Goal: Find specific page/section: Find specific page/section

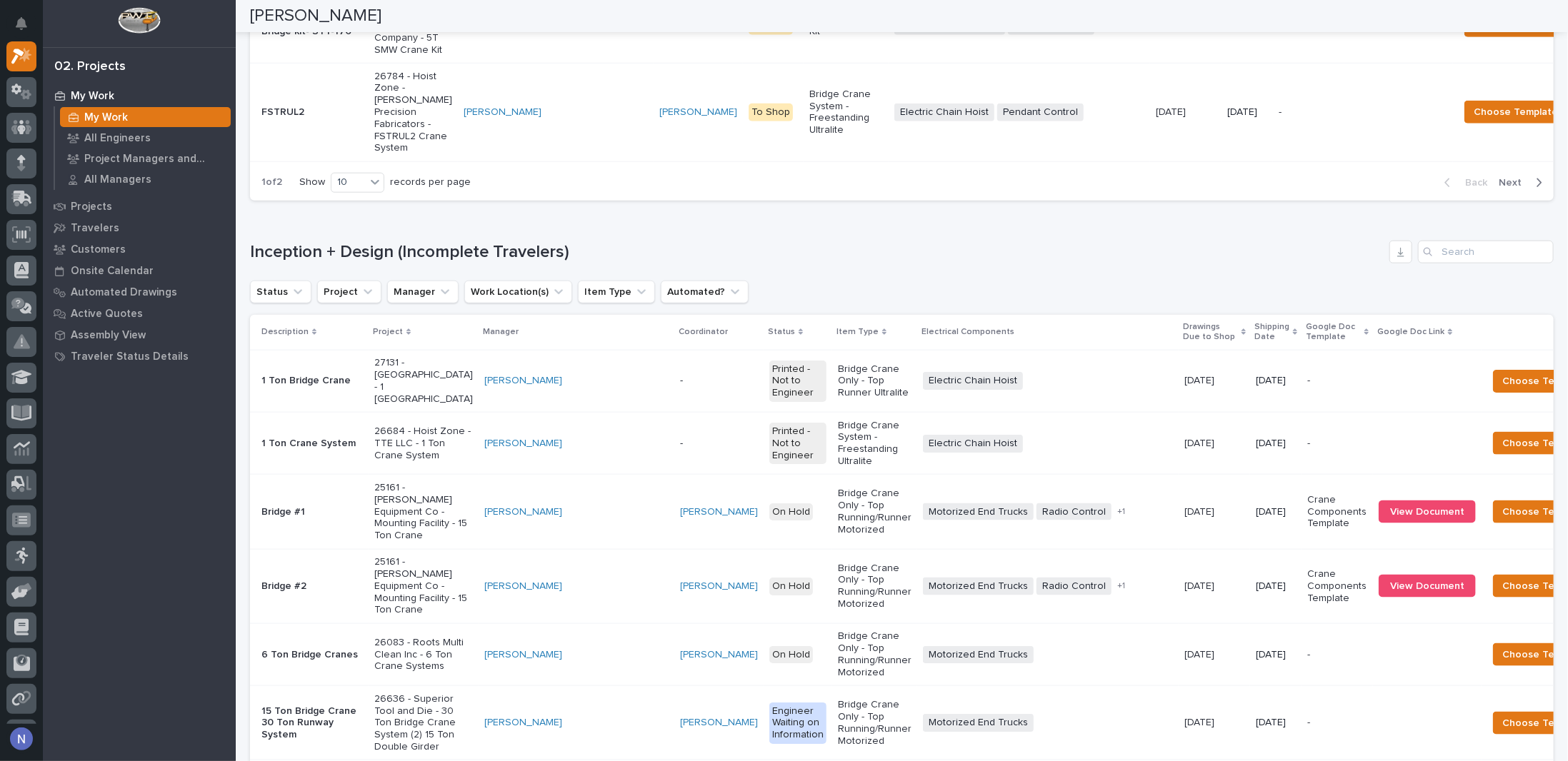
scroll to position [1023, 0]
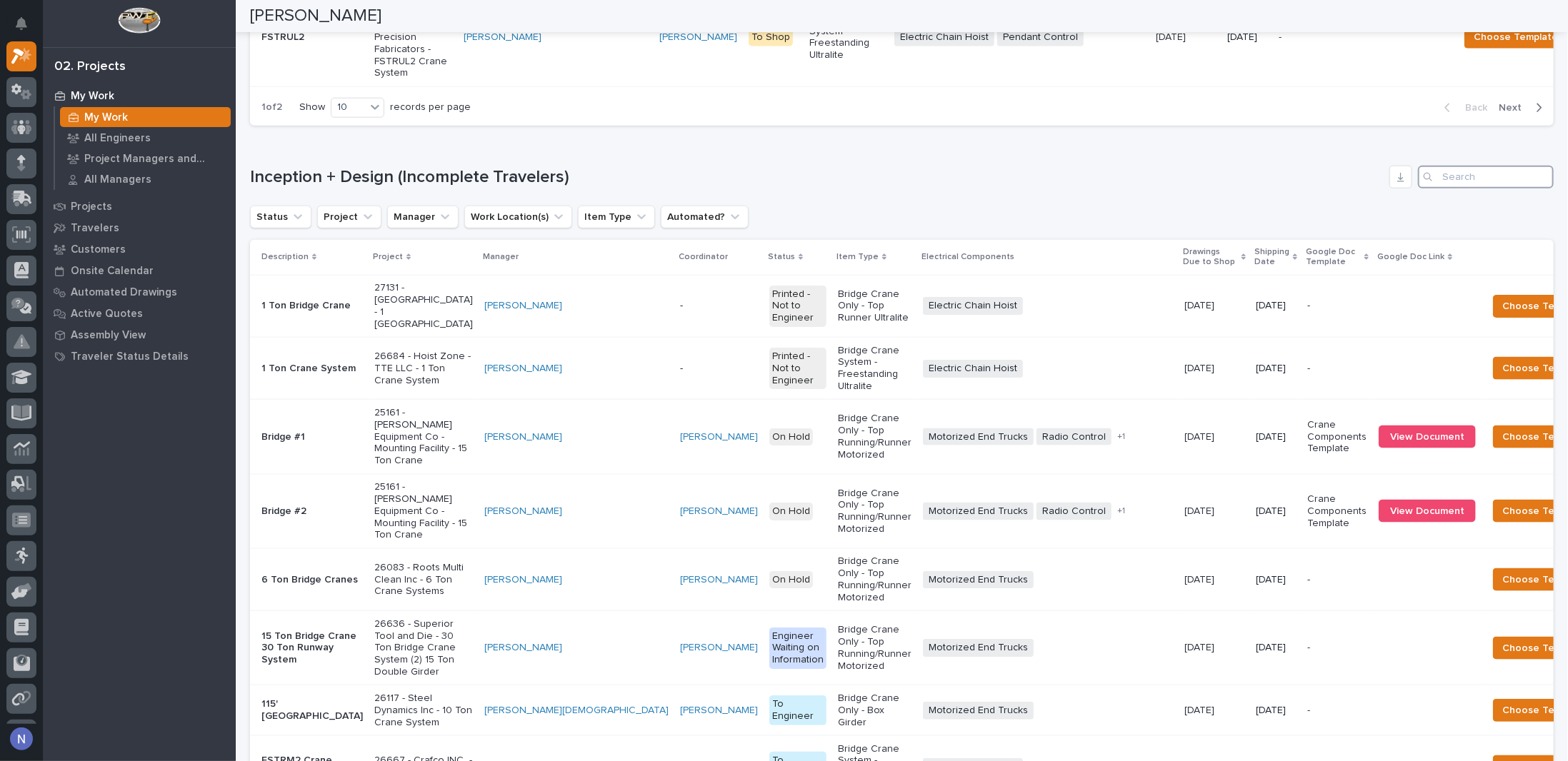
click at [1456, 189] on input "Search" at bounding box center [1485, 176] width 136 height 22
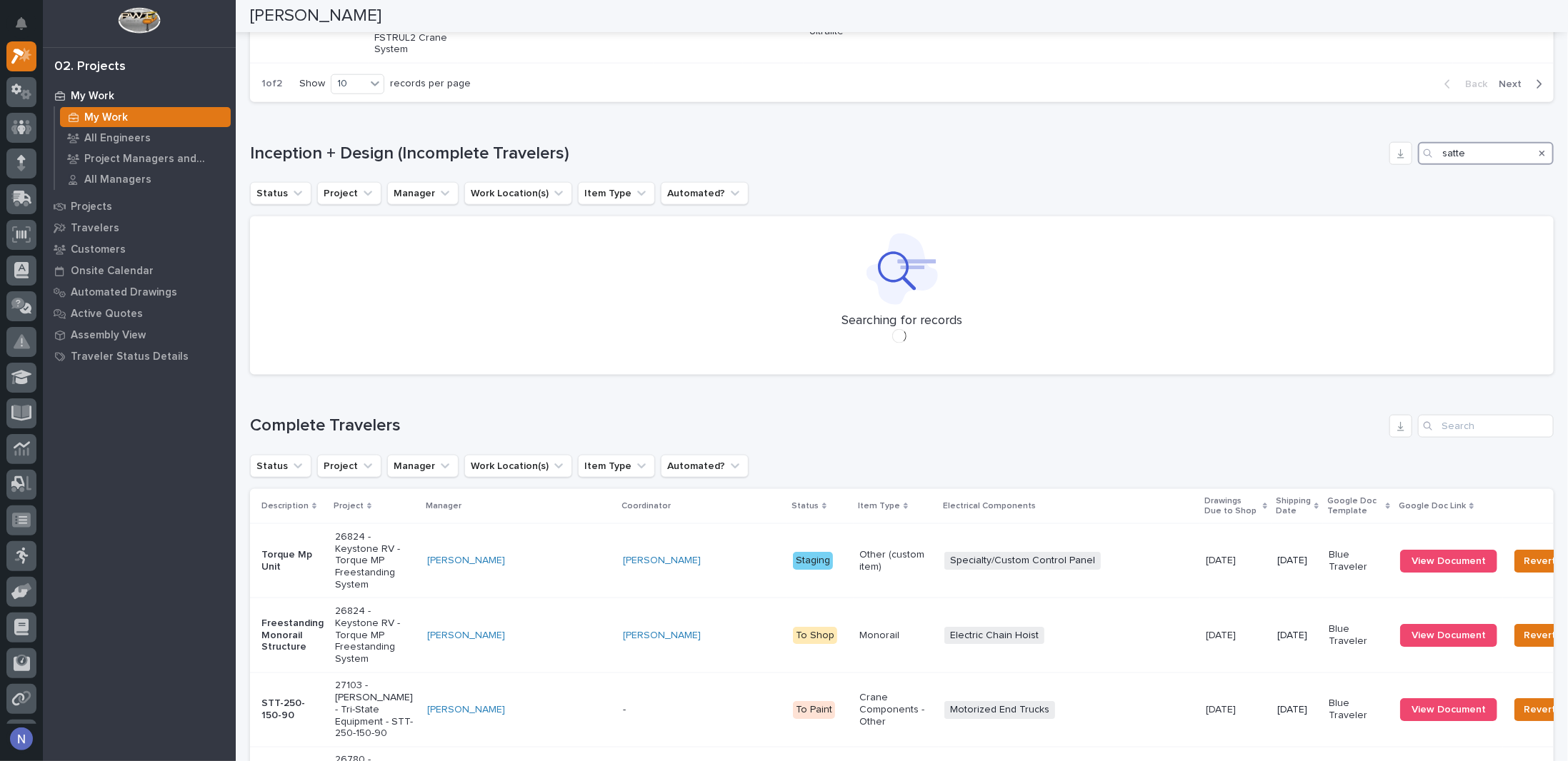
scroll to position [1052, 0]
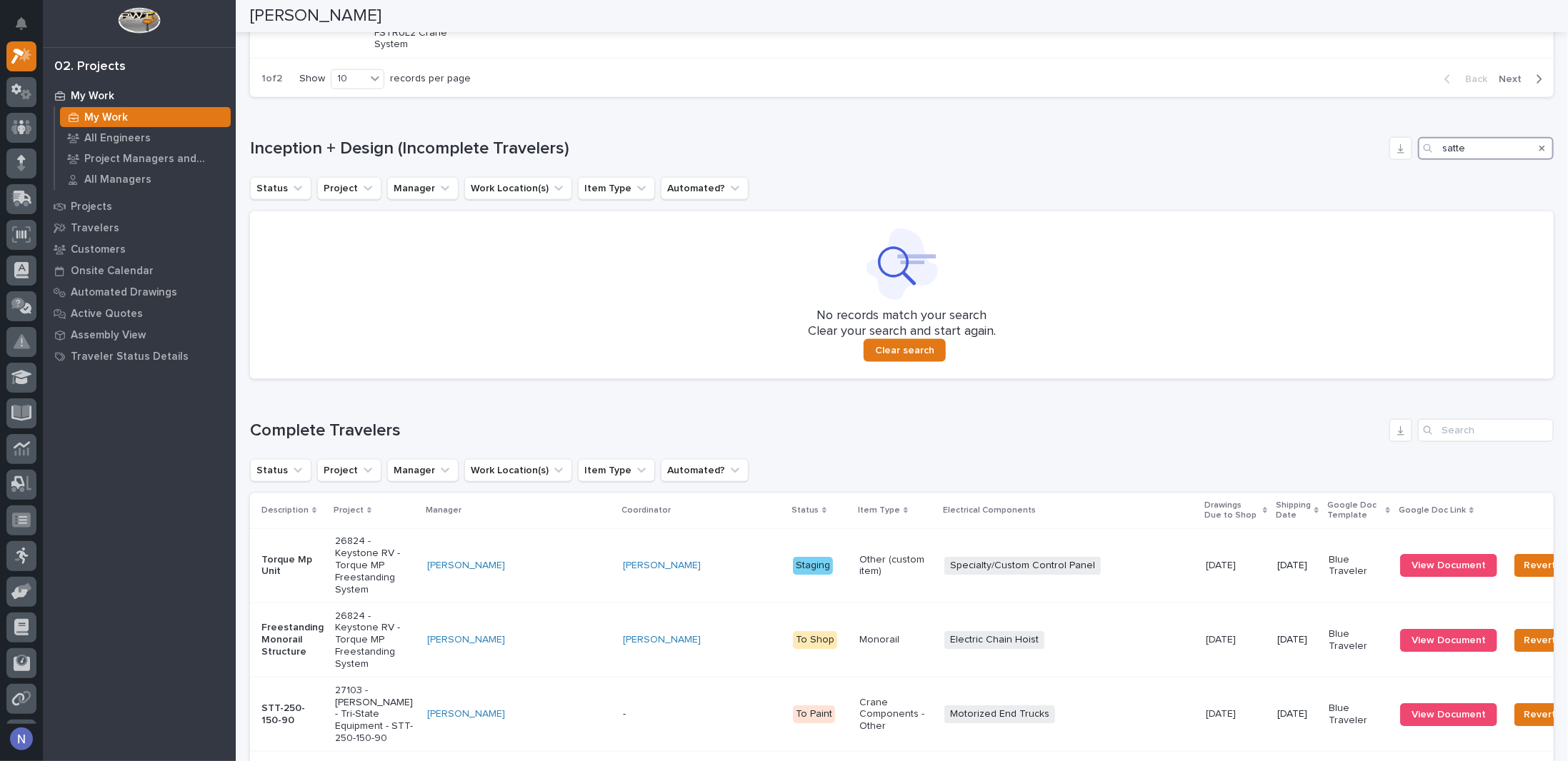
type input "satte"
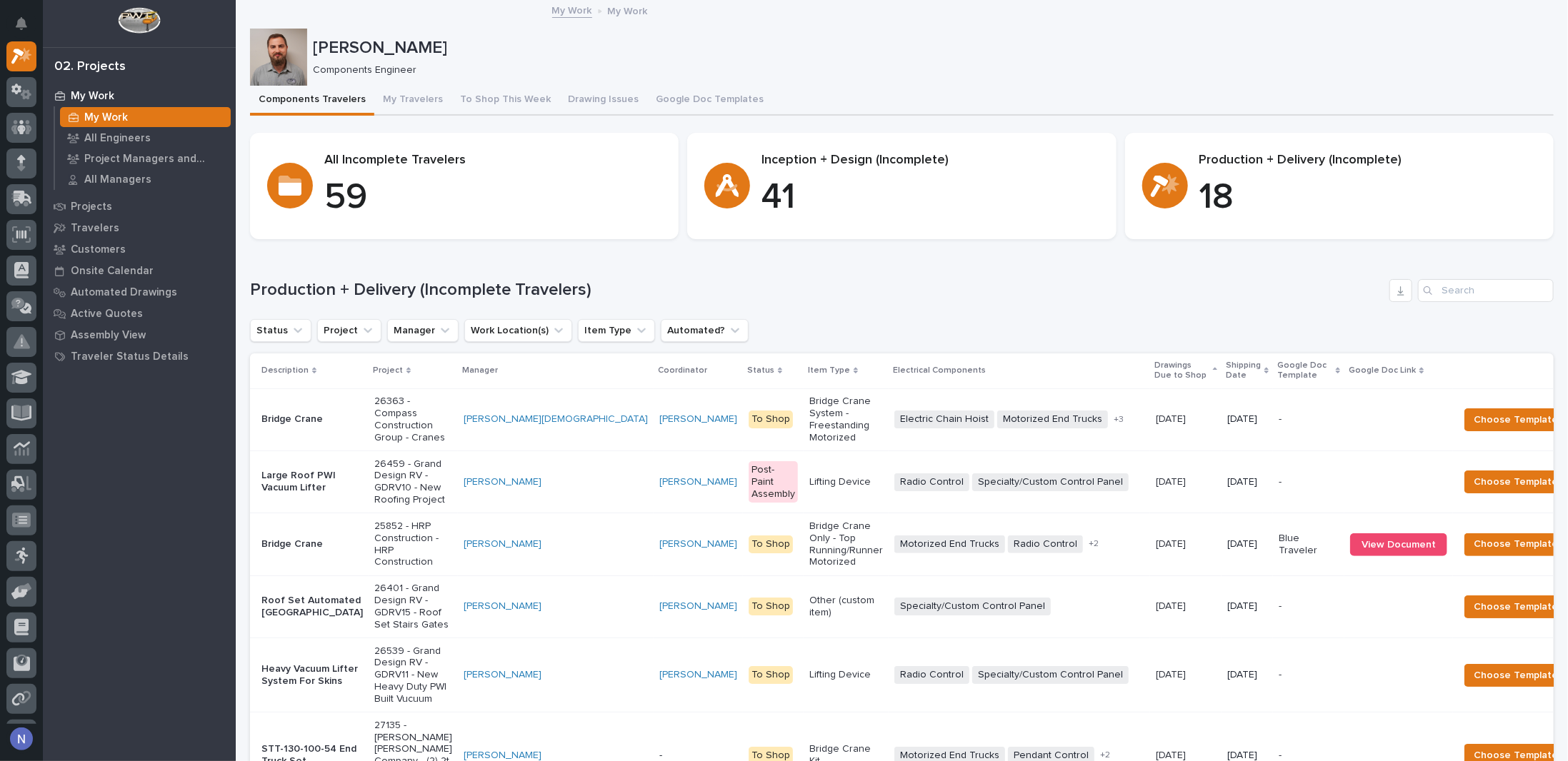
scroll to position [0, 0]
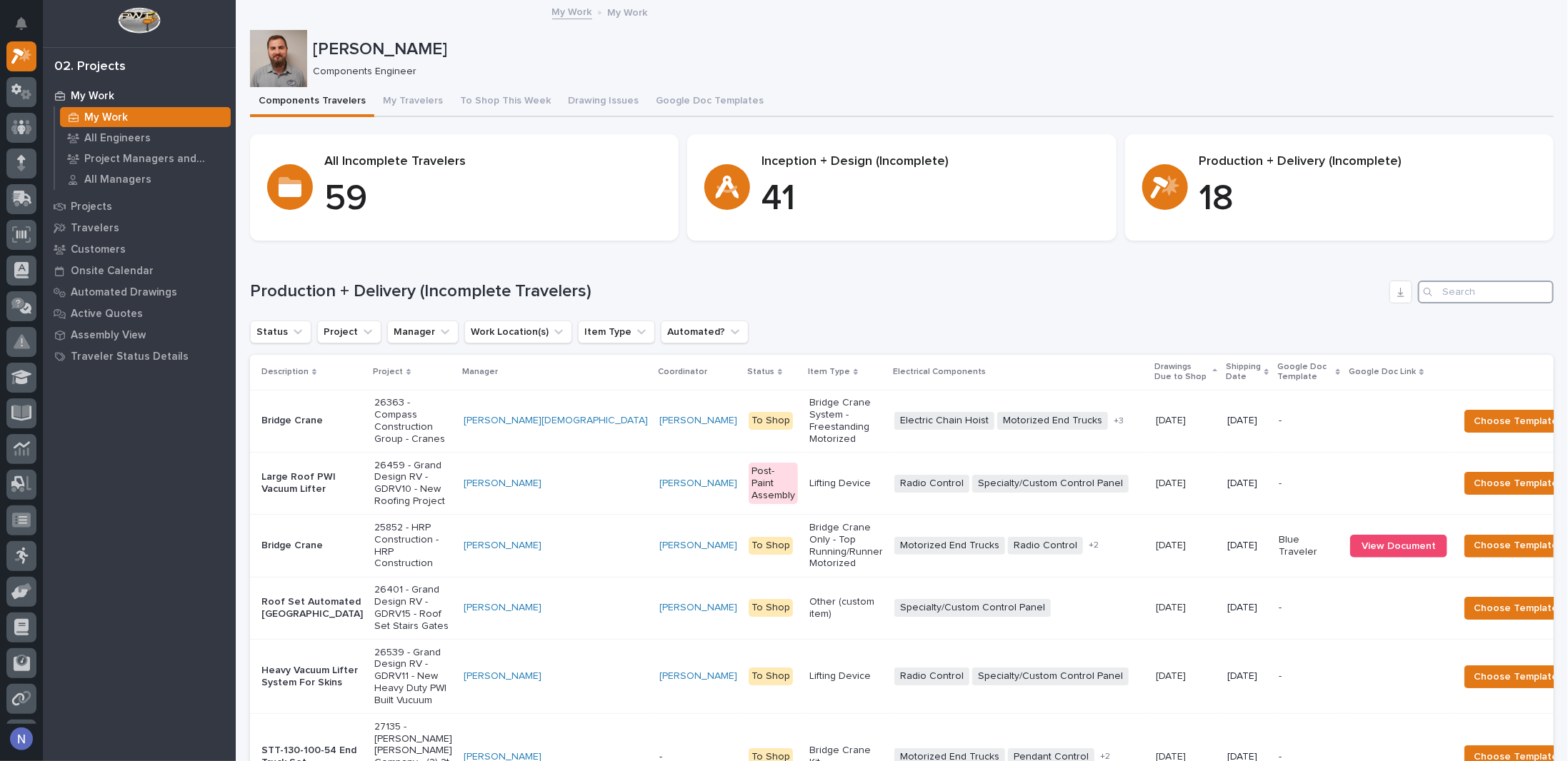
click at [1487, 289] on input "Search" at bounding box center [1485, 291] width 136 height 22
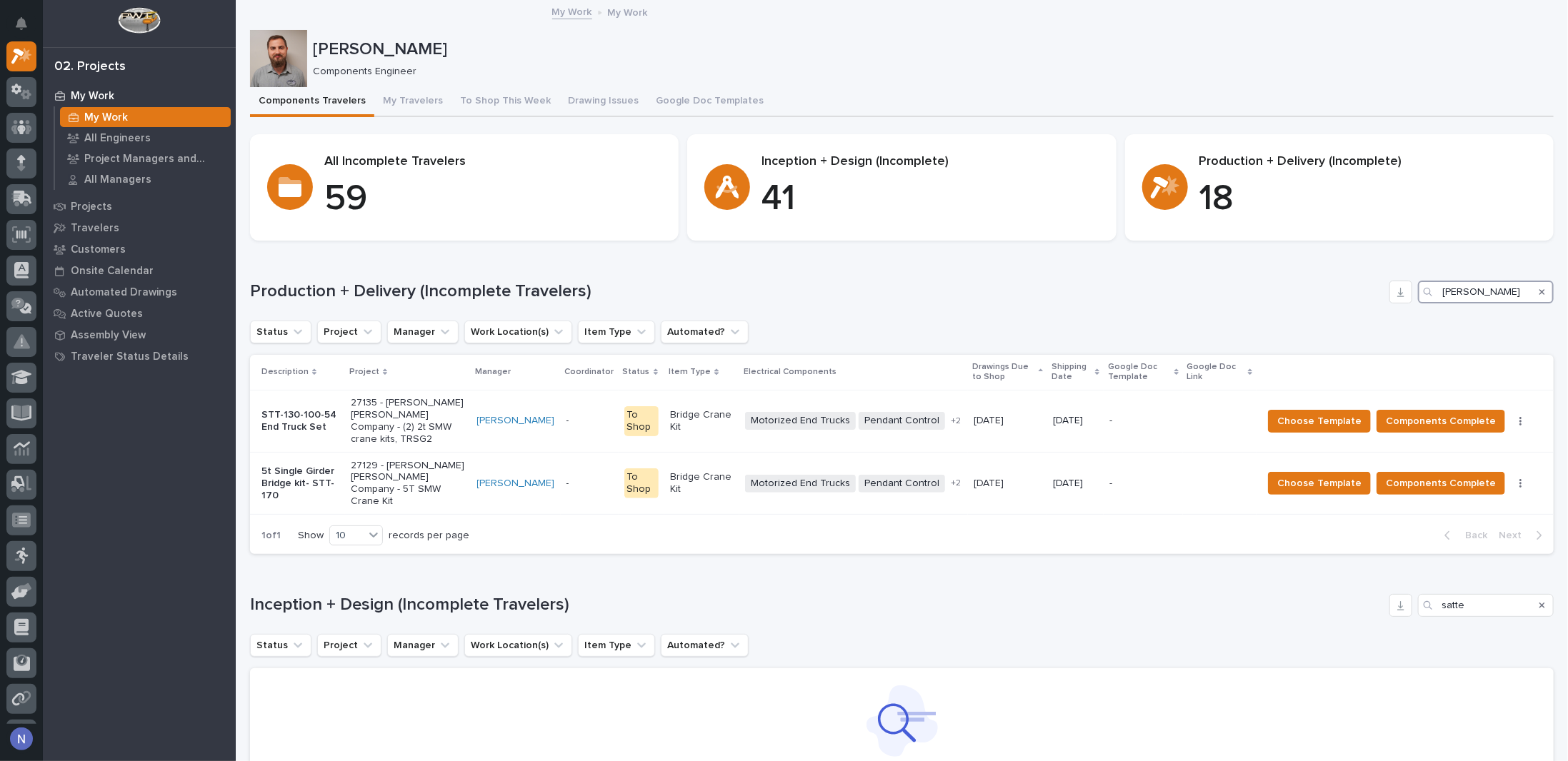
type input "[PERSON_NAME]"
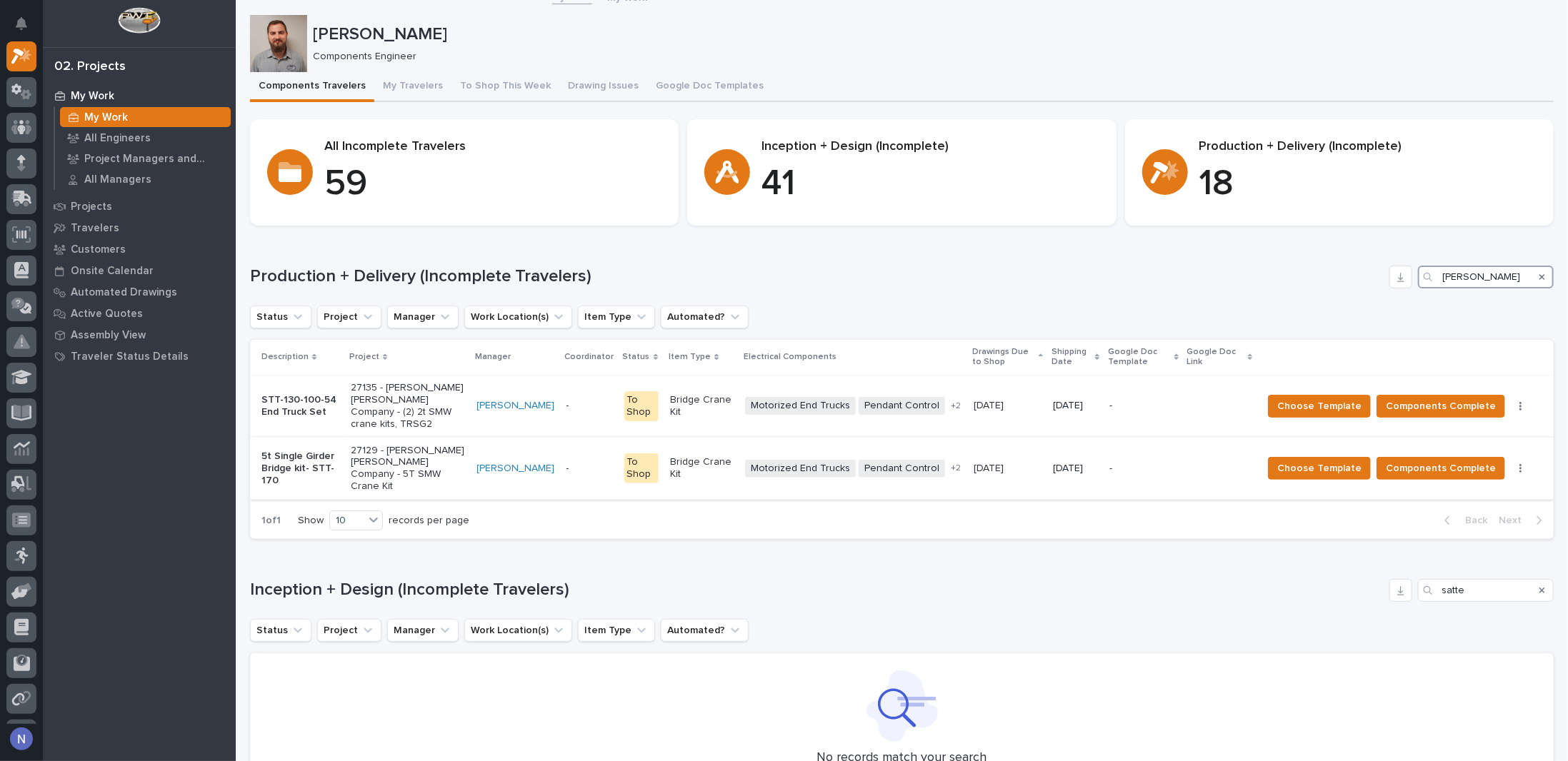
scroll to position [23, 0]
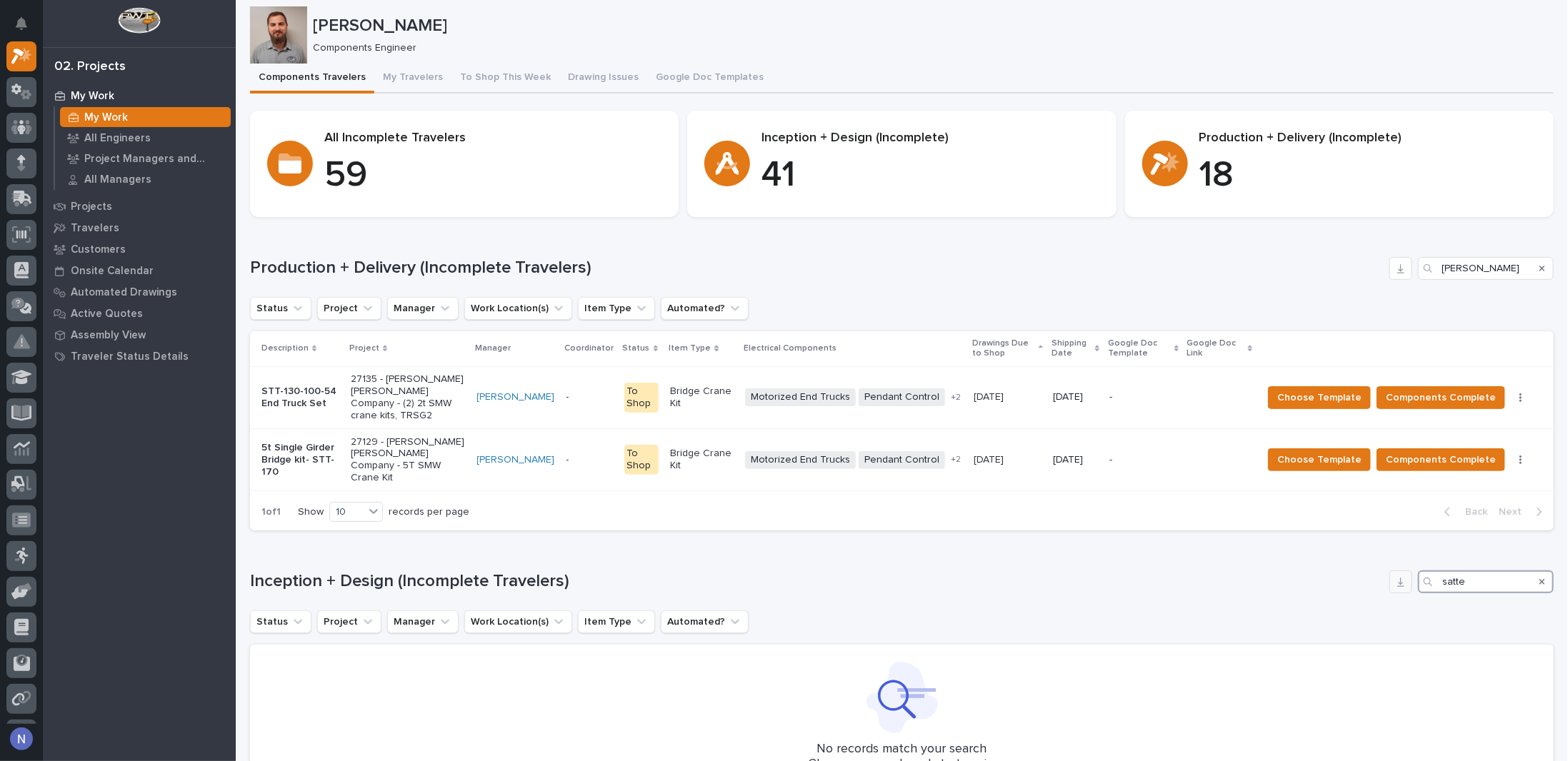
drag, startPoint x: 1478, startPoint y: 557, endPoint x: 1396, endPoint y: 546, distance: 82.7
click at [1396, 570] on div "Inception + Design (Incomplete Travelers) satte" at bounding box center [902, 581] width 1303 height 22
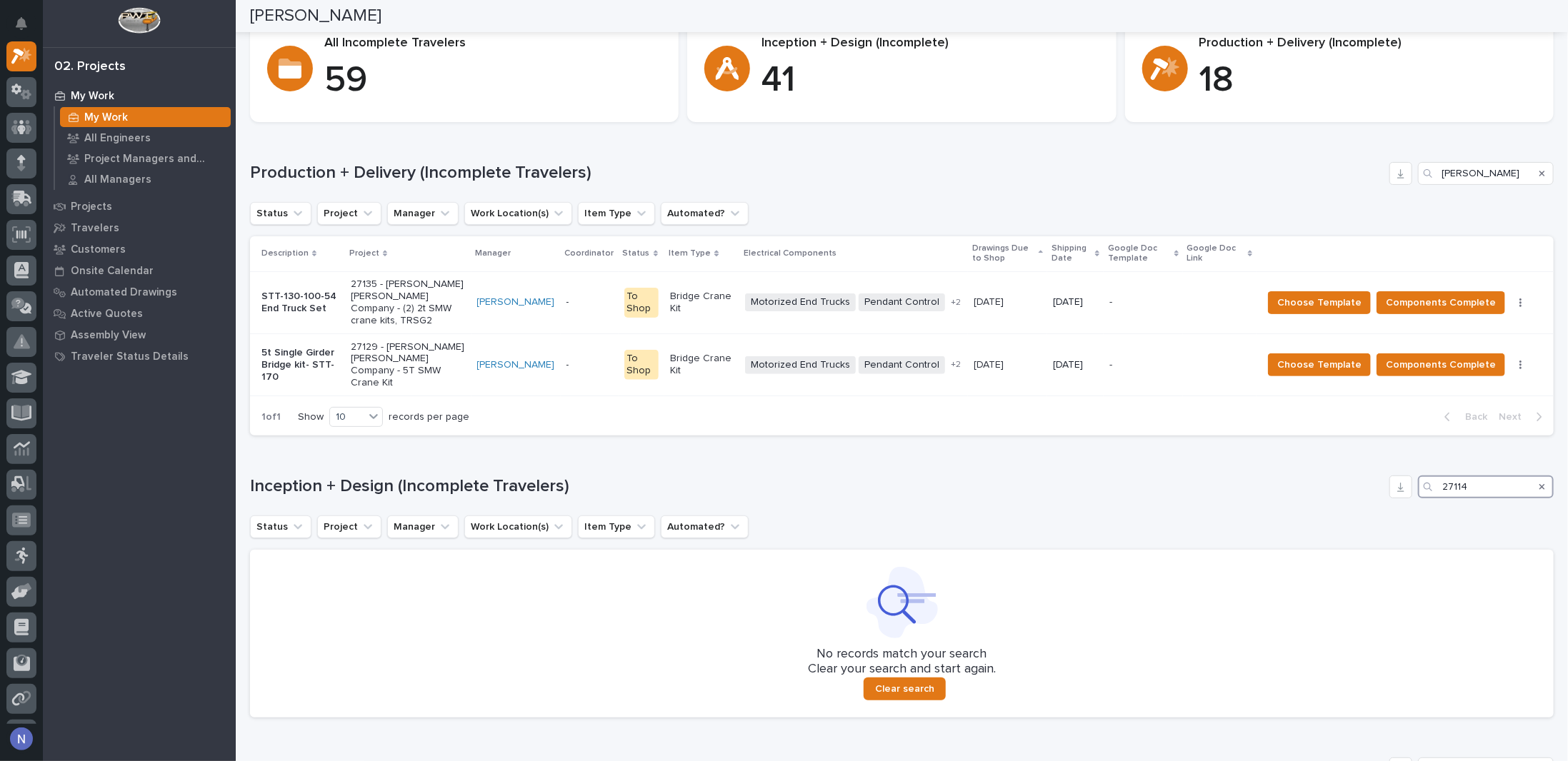
scroll to position [143, 0]
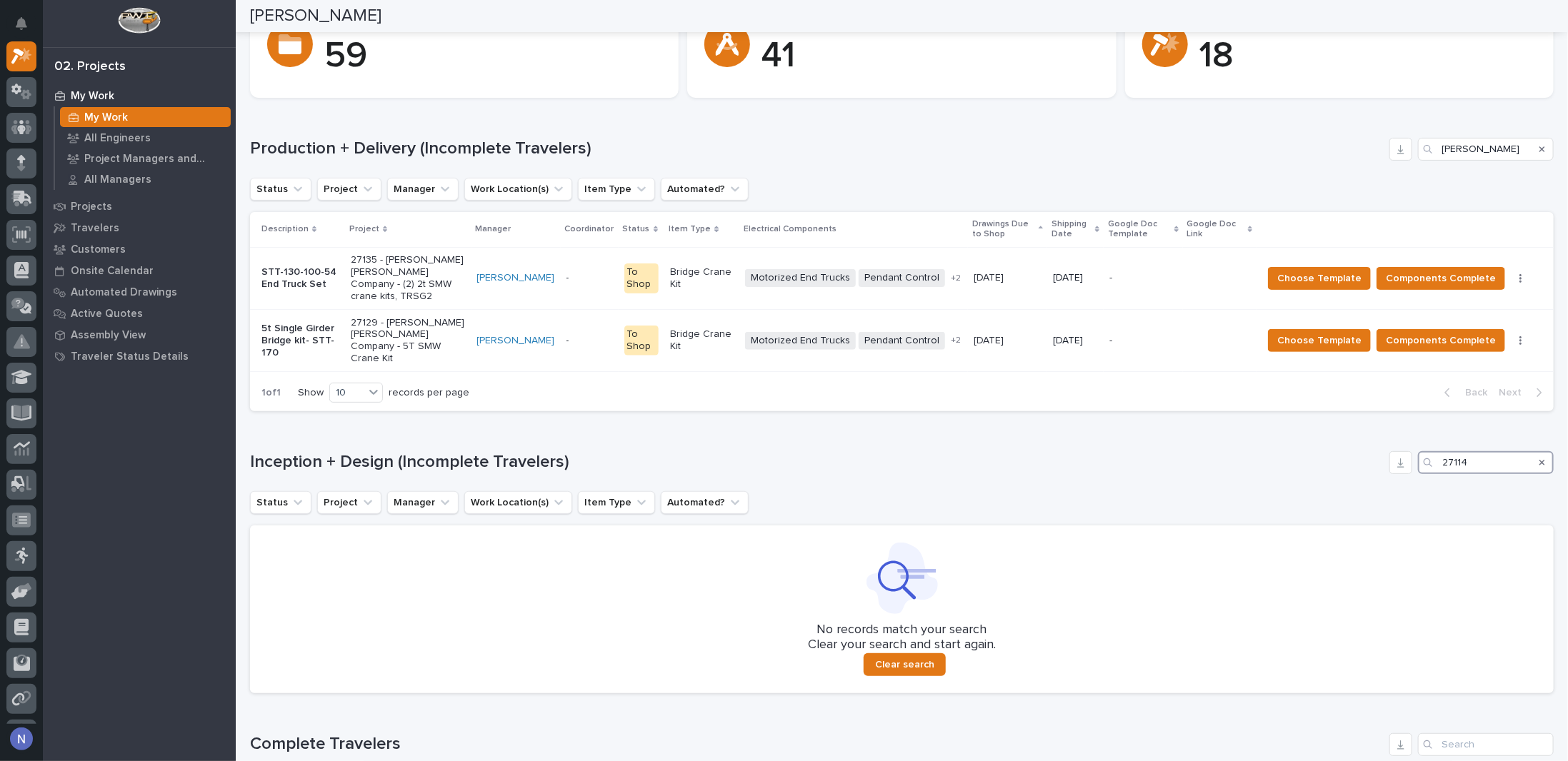
type input "27114"
drag, startPoint x: 1469, startPoint y: 143, endPoint x: 1380, endPoint y: 144, distance: 89.0
click at [1380, 144] on div "Production + Delivery (Incomplete Travelers) [PERSON_NAME]" at bounding box center [902, 149] width 1303 height 22
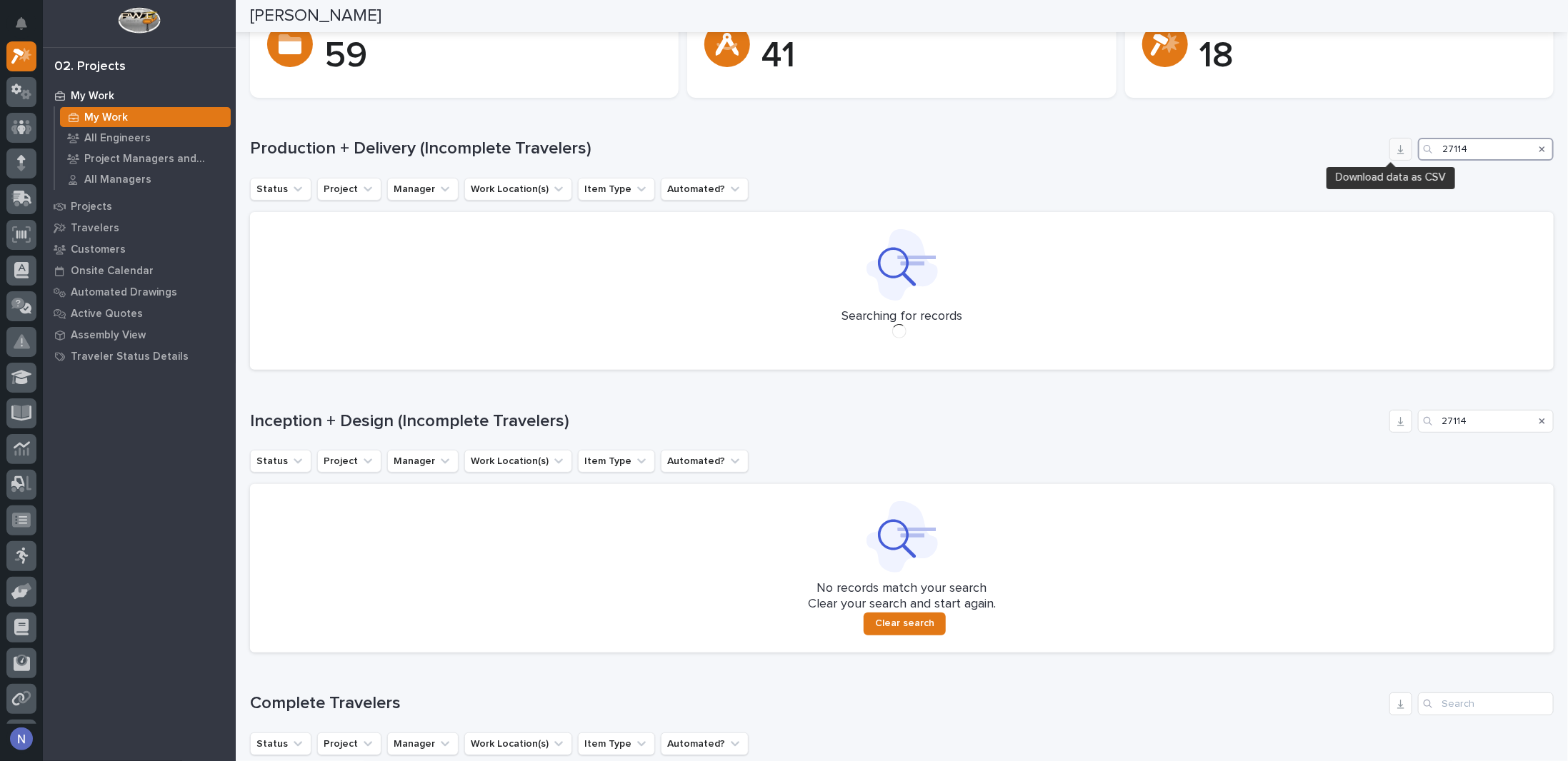
scroll to position [147, 0]
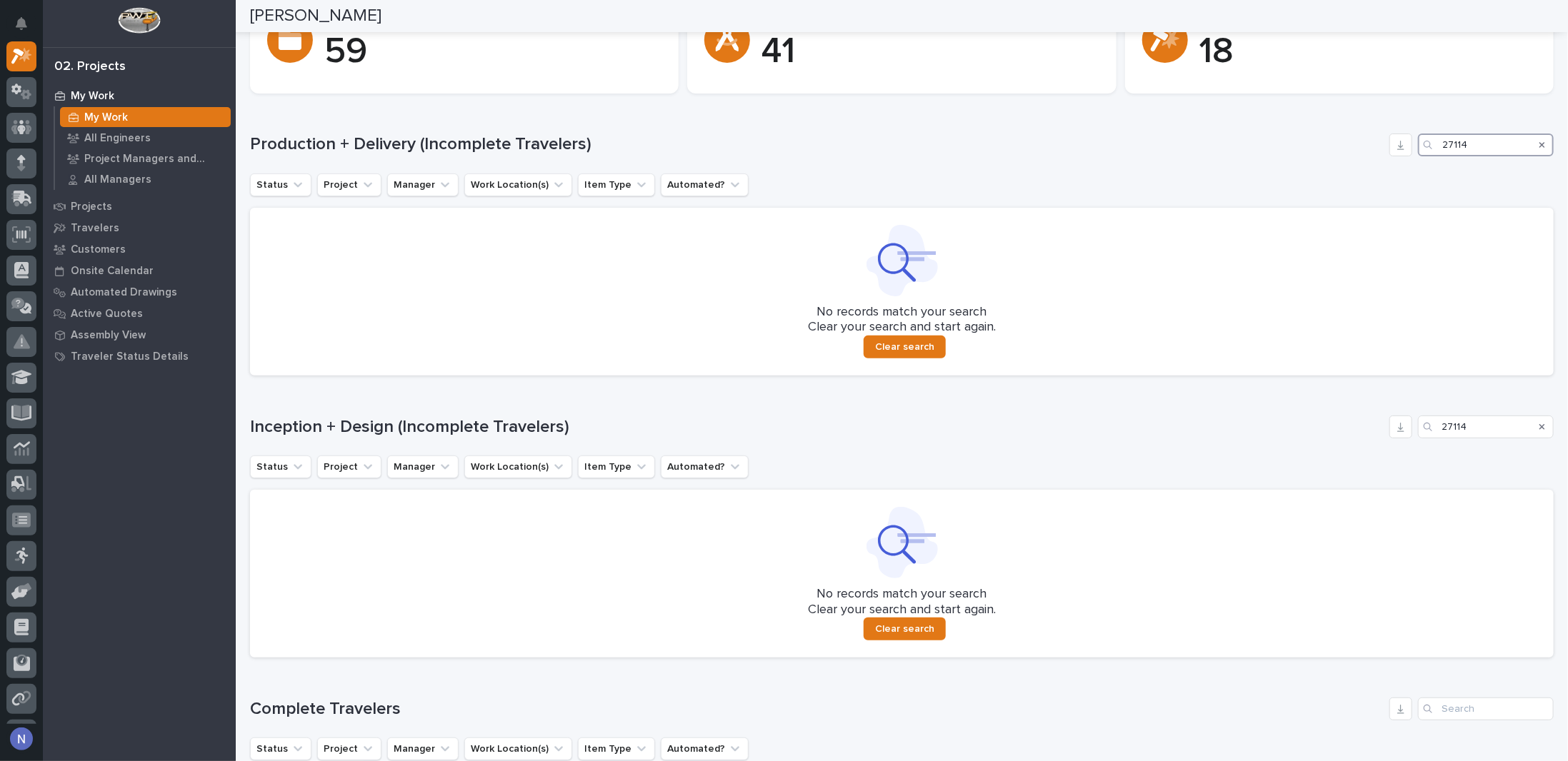
type input "27114"
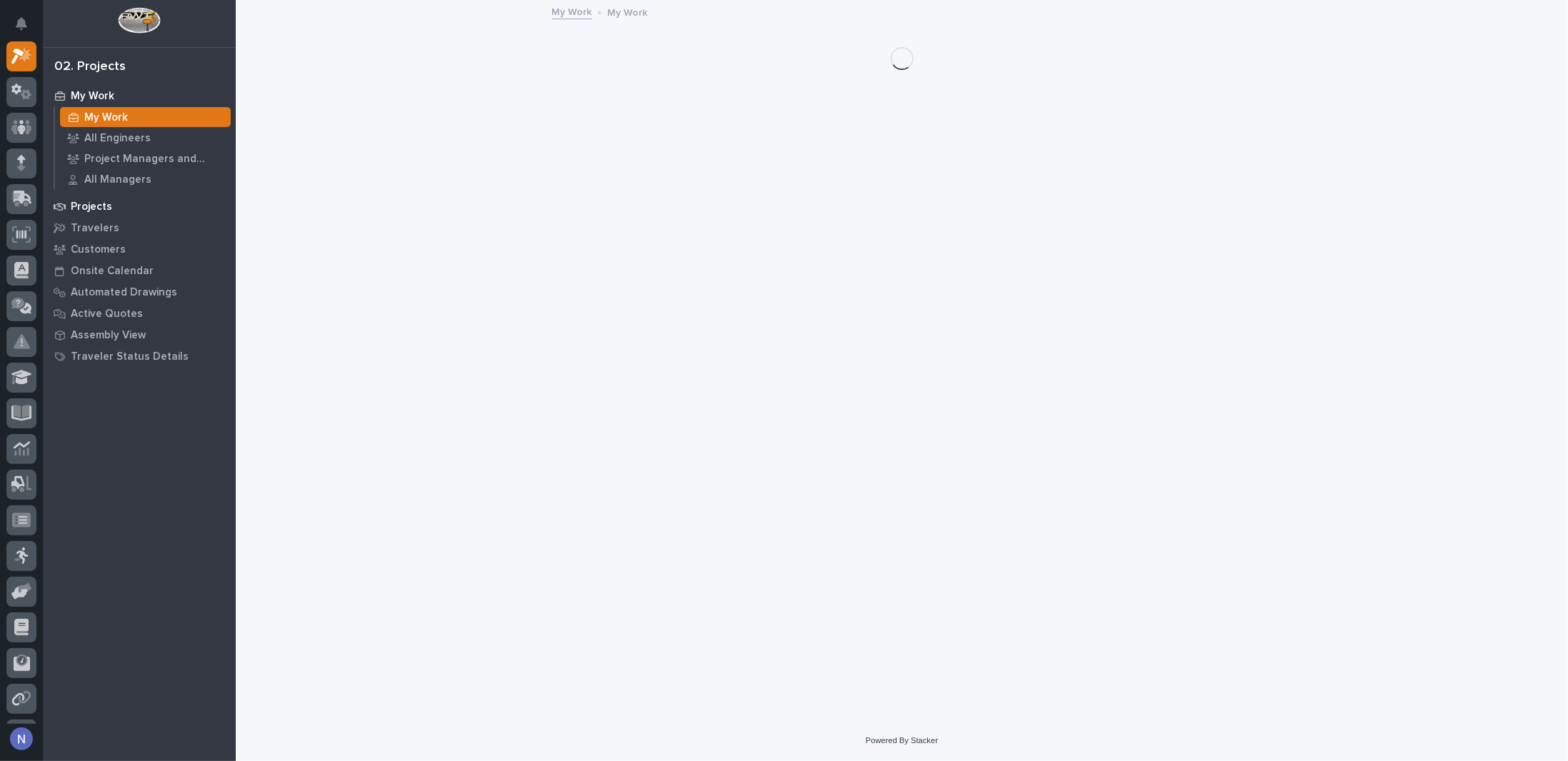
click at [84, 208] on p "Projects" at bounding box center [91, 206] width 41 height 13
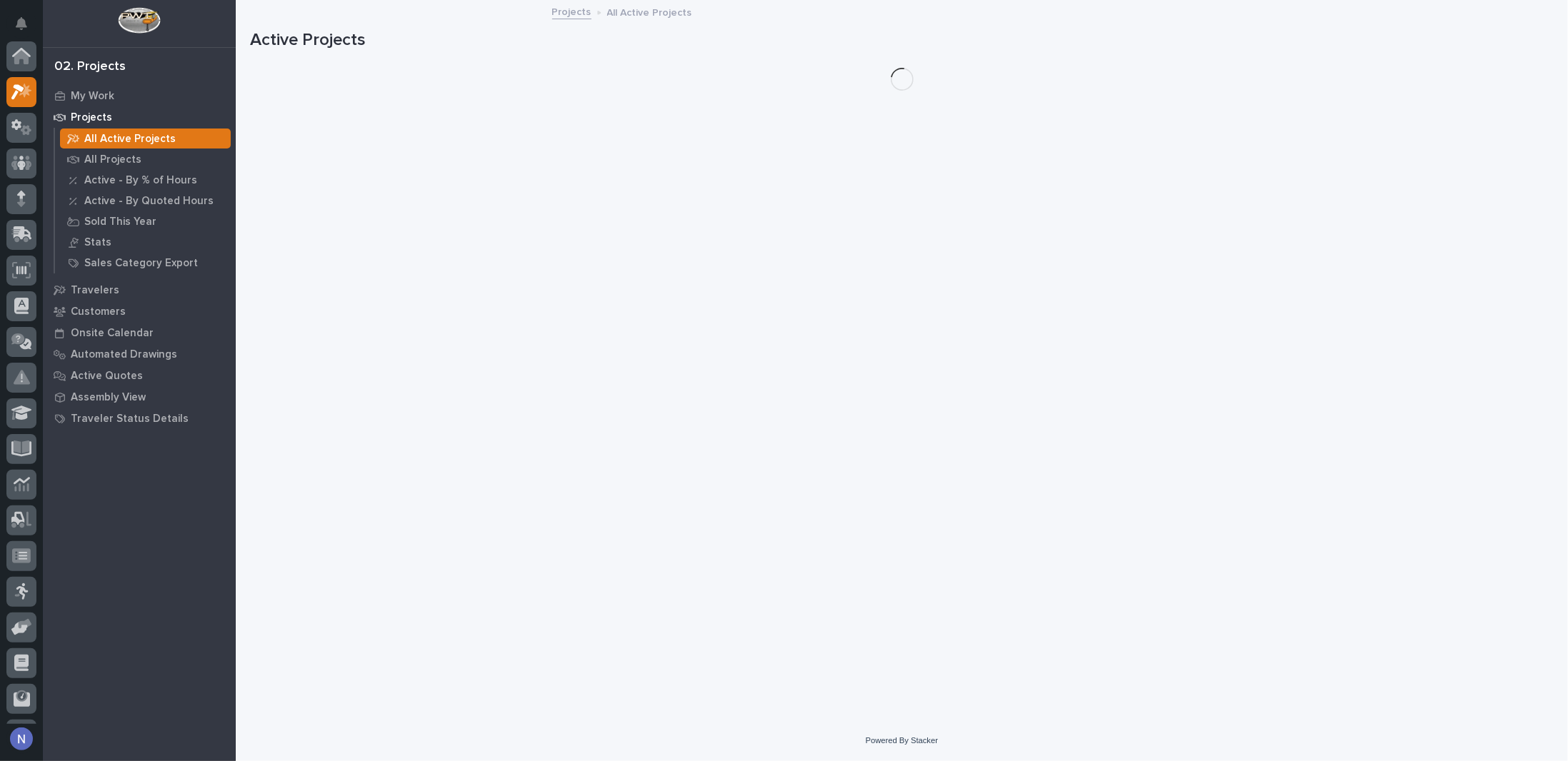
scroll to position [36, 0]
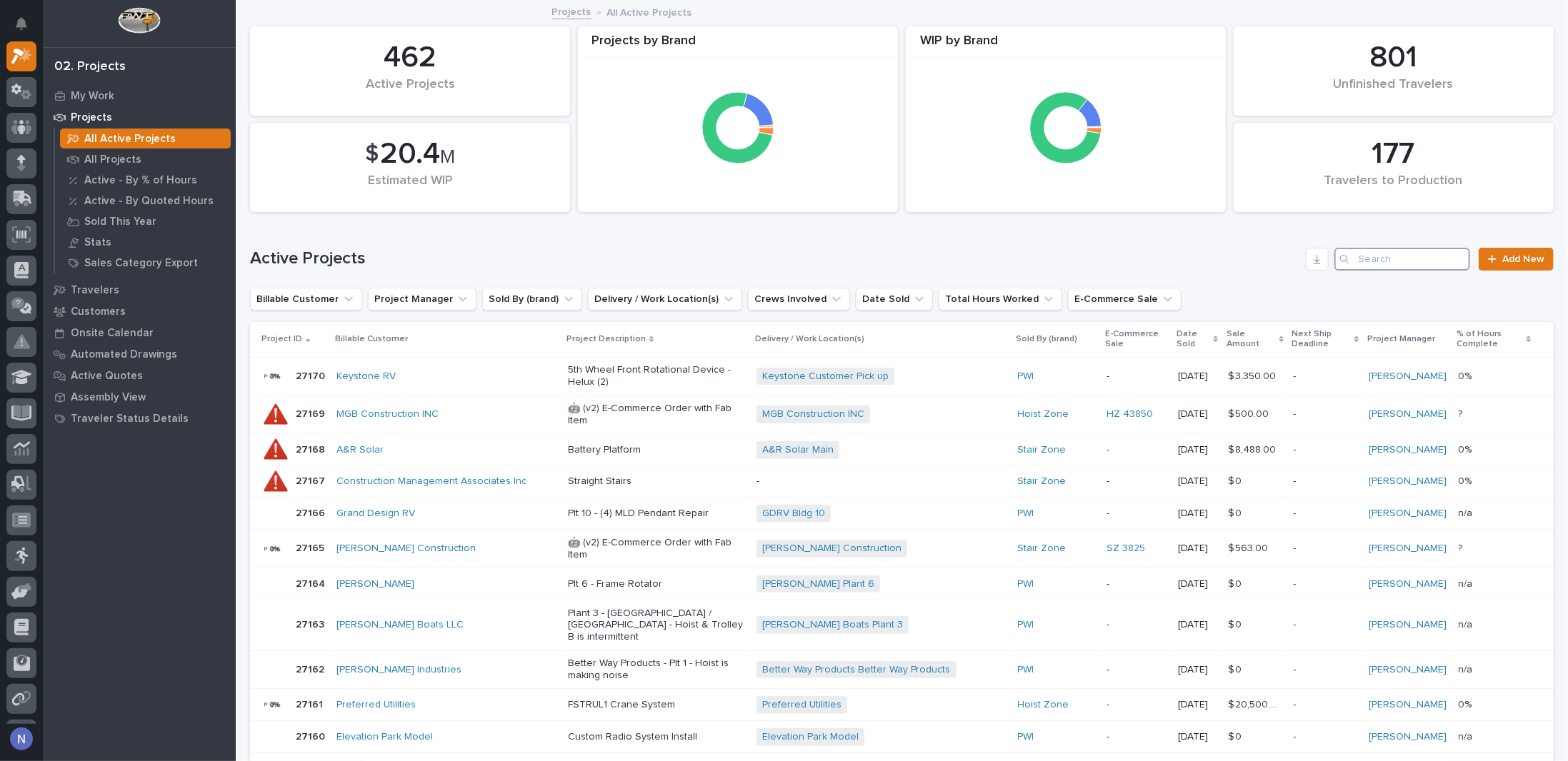
click at [1388, 255] on input "Search" at bounding box center [1402, 258] width 136 height 22
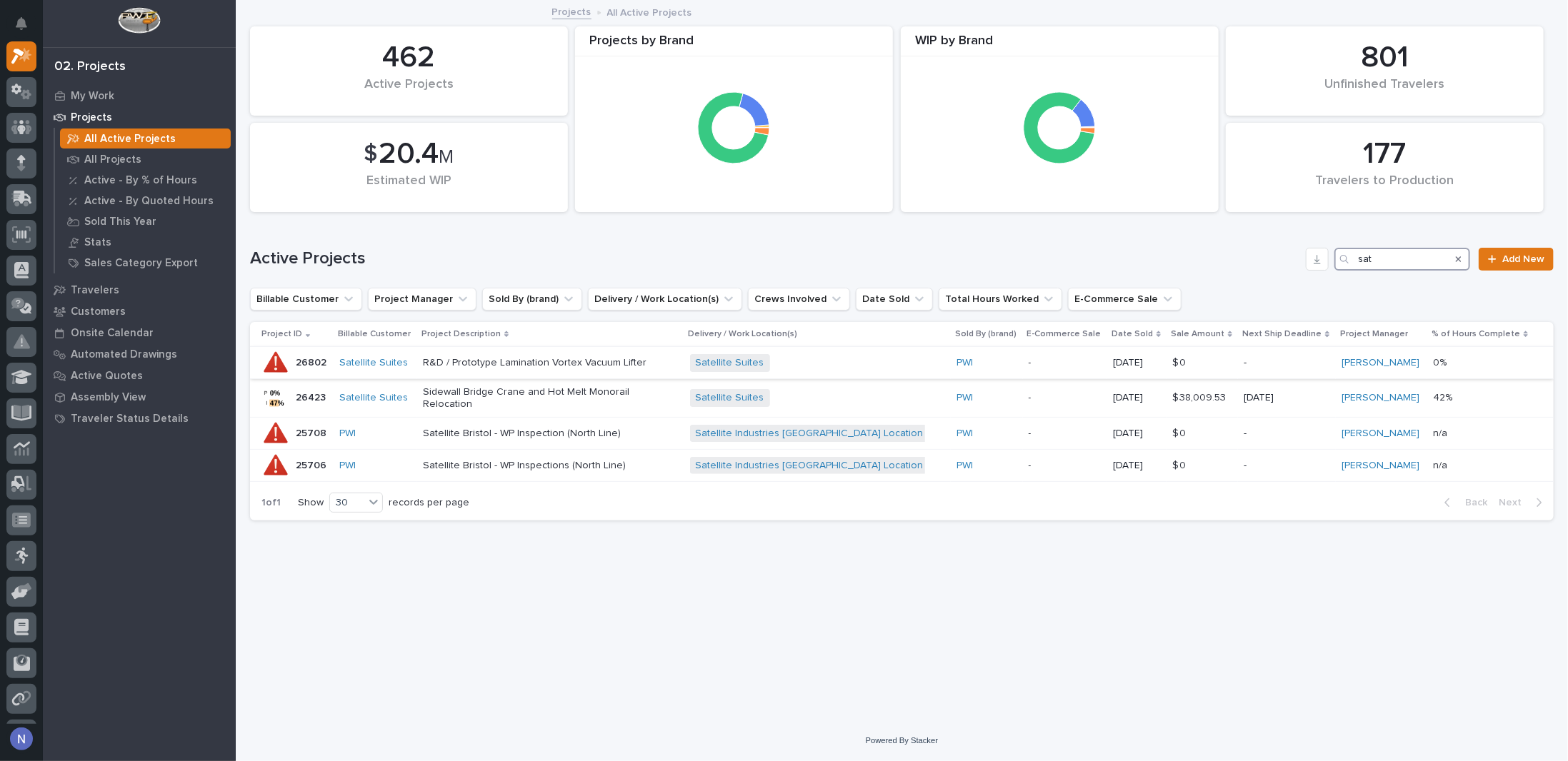
type input "sat"
click at [660, 359] on p "R&D / Prototype Lamination Vortex Vacuum Lifter" at bounding box center [548, 363] width 250 height 12
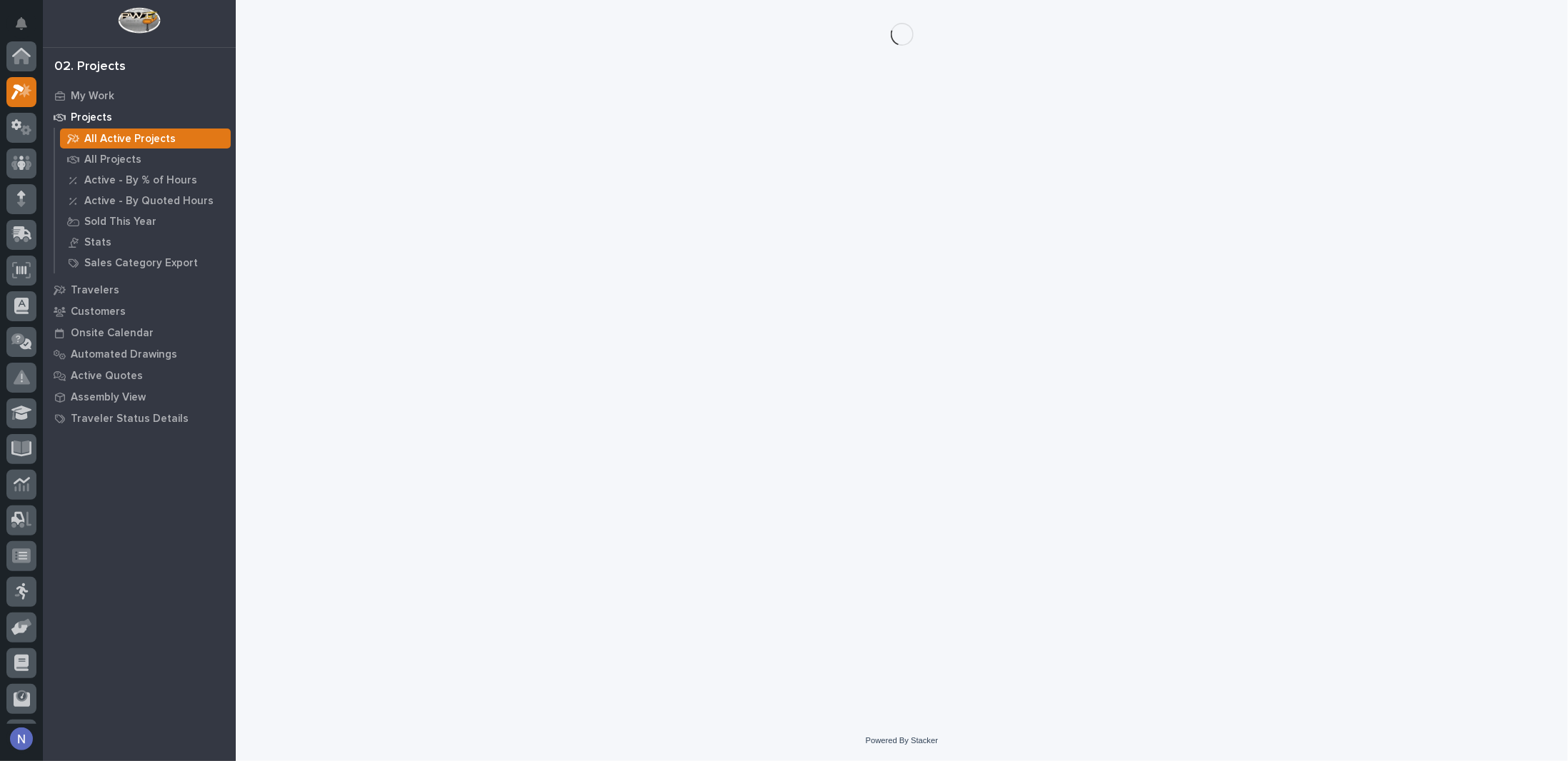
scroll to position [36, 0]
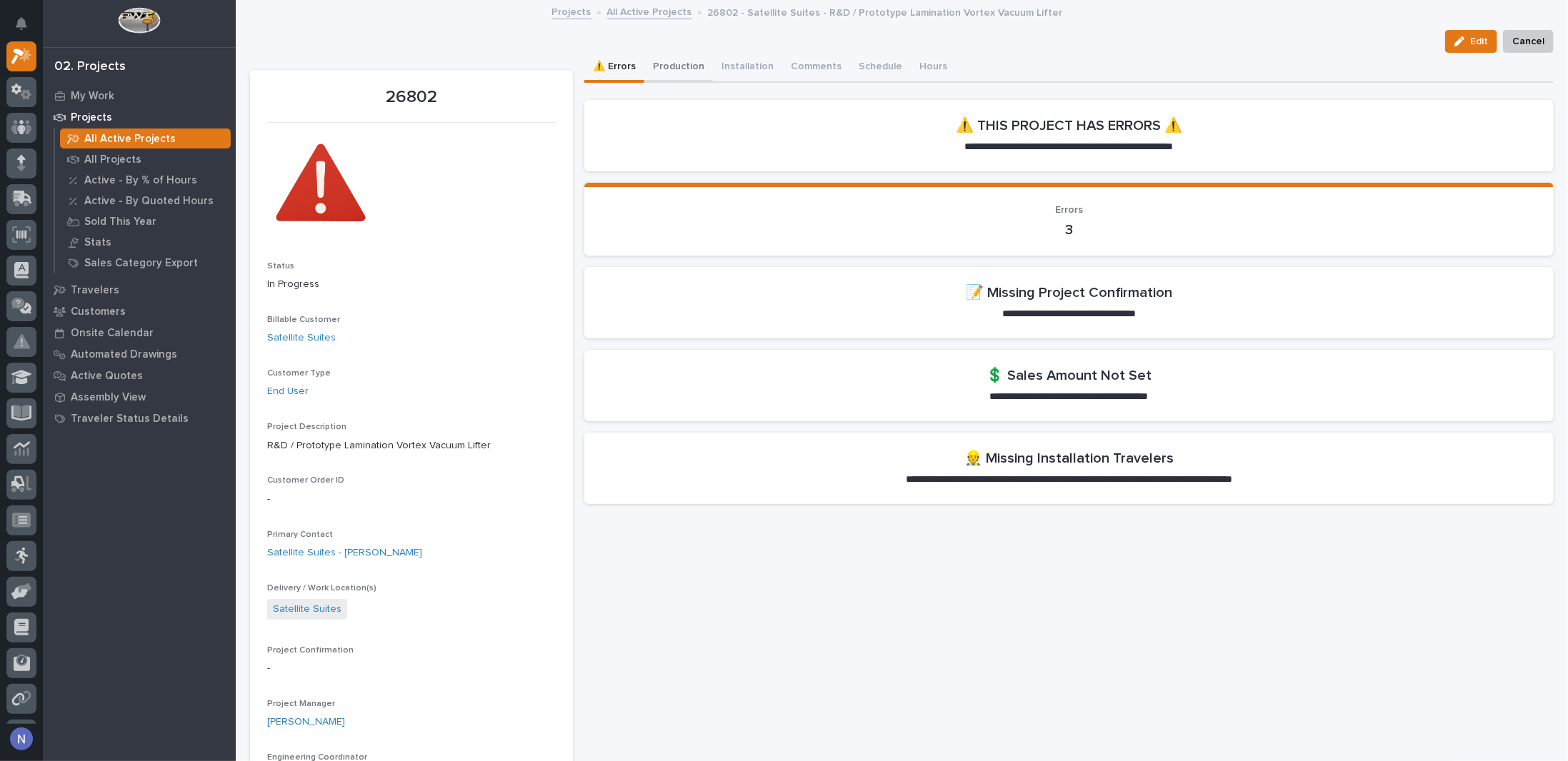
click at [669, 65] on button "Production" at bounding box center [679, 67] width 68 height 30
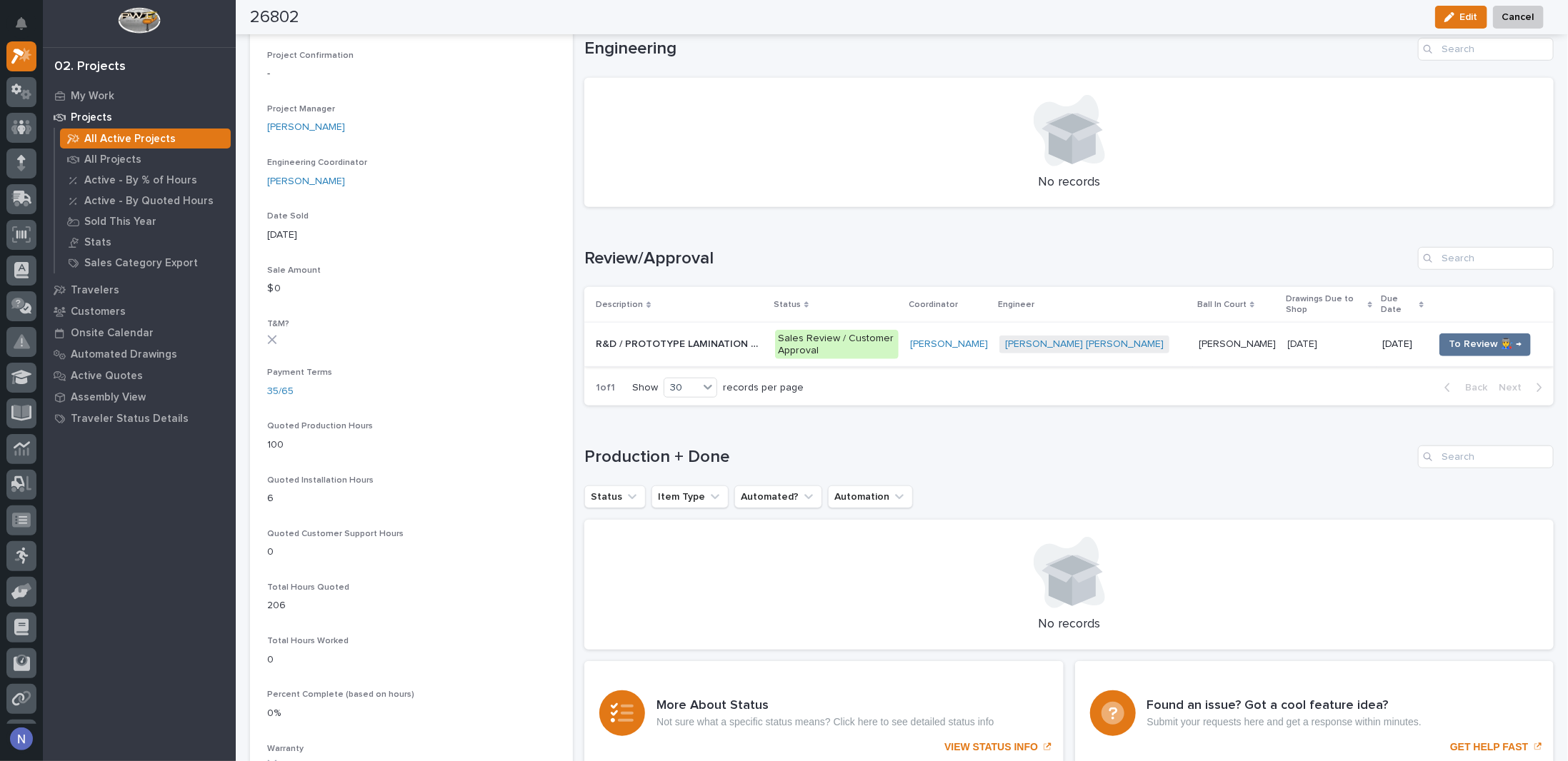
scroll to position [595, 0]
click at [18, 157] on icon at bounding box center [22, 162] width 9 height 17
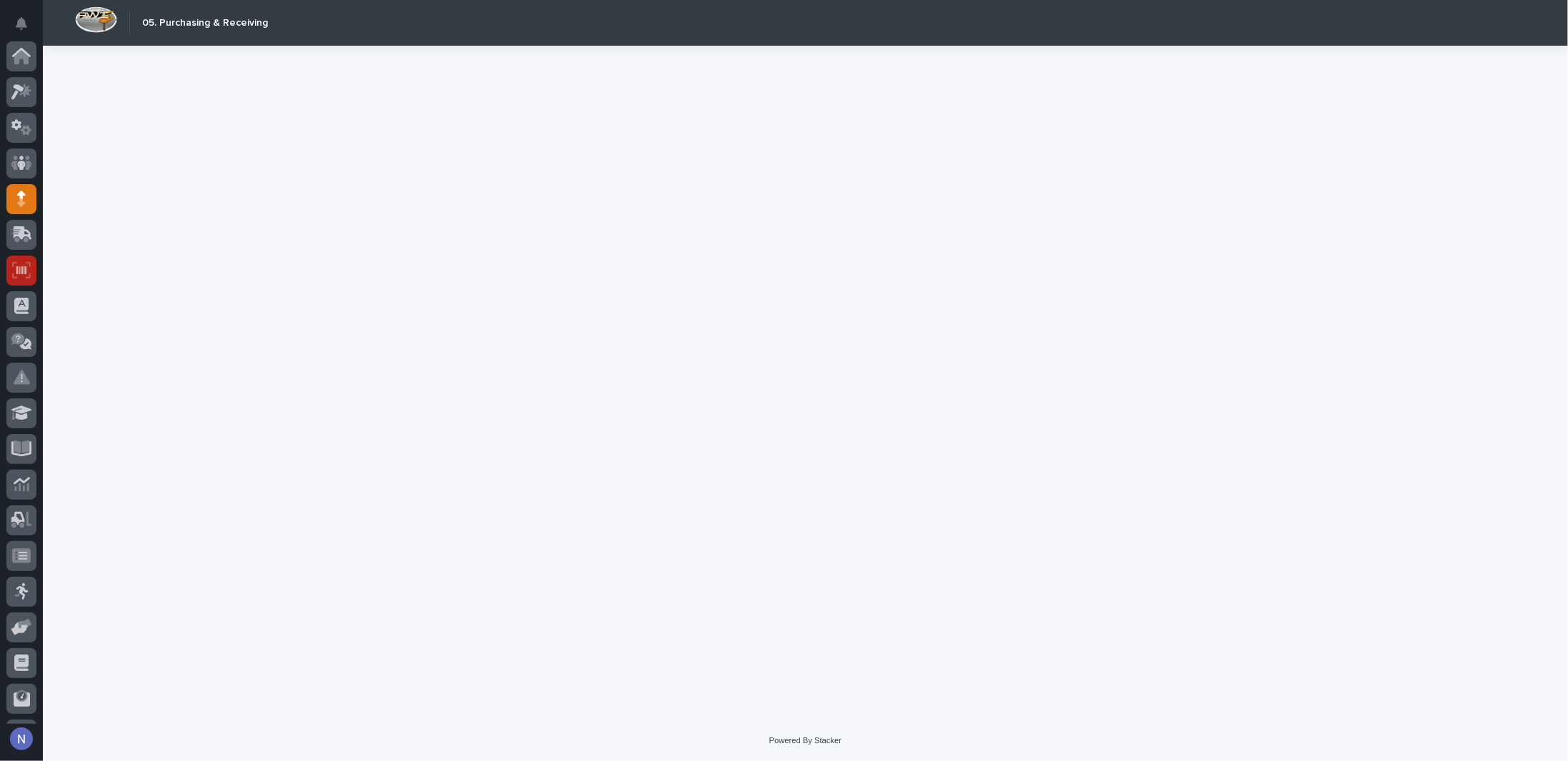
scroll to position [103, 0]
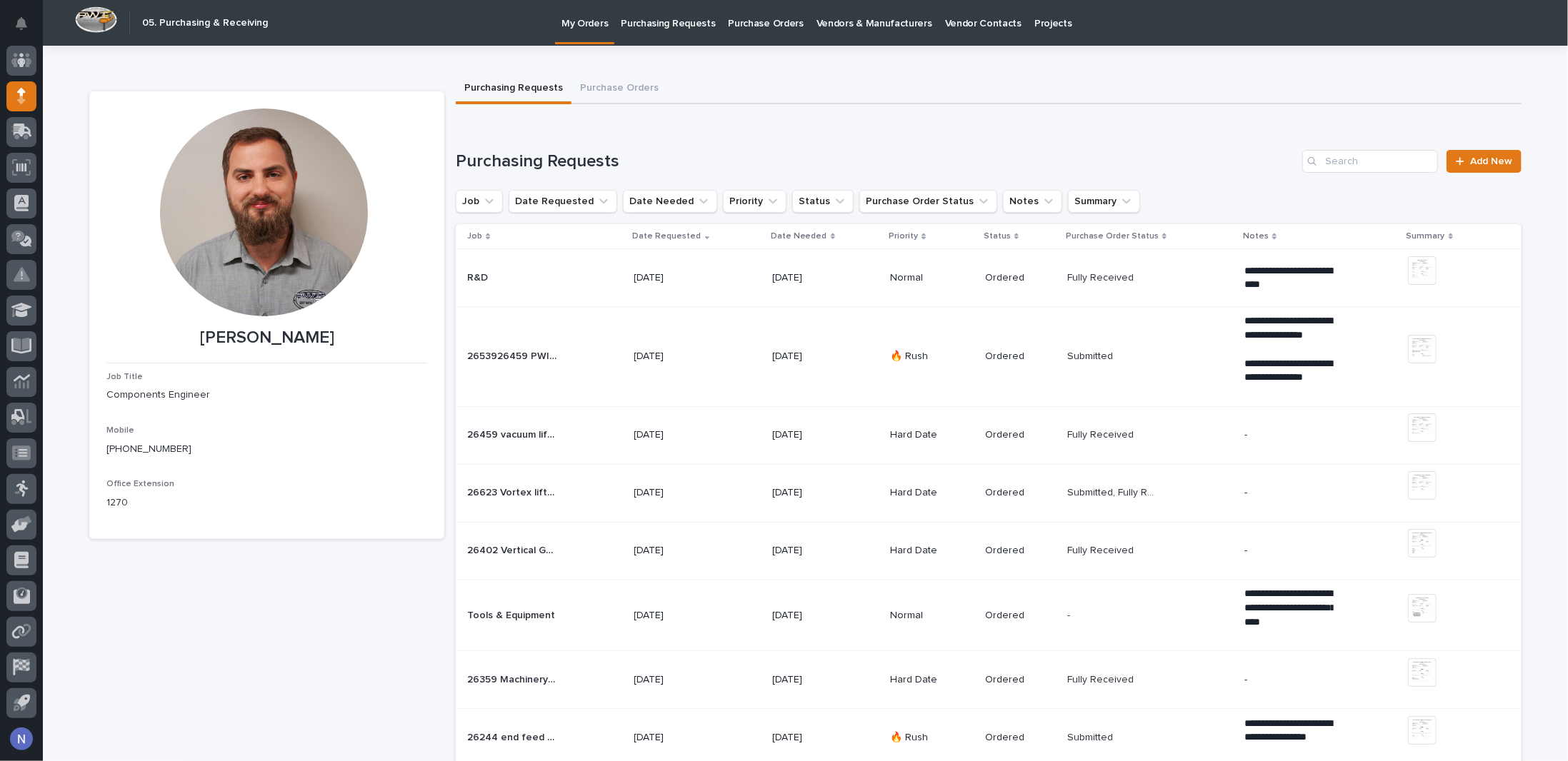
click at [635, 20] on p "Purchasing Requests" at bounding box center [667, 15] width 94 height 30
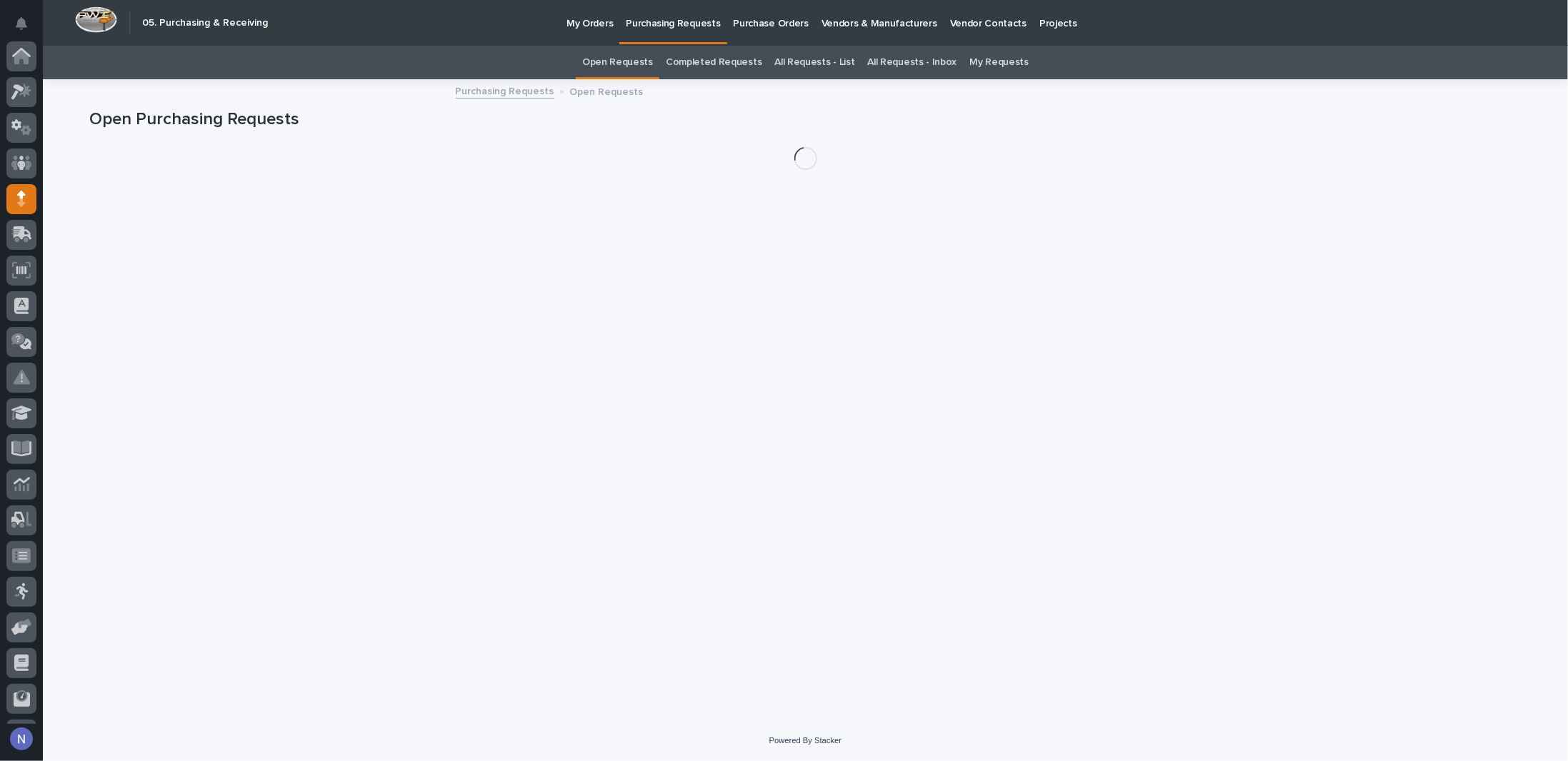
scroll to position [103, 0]
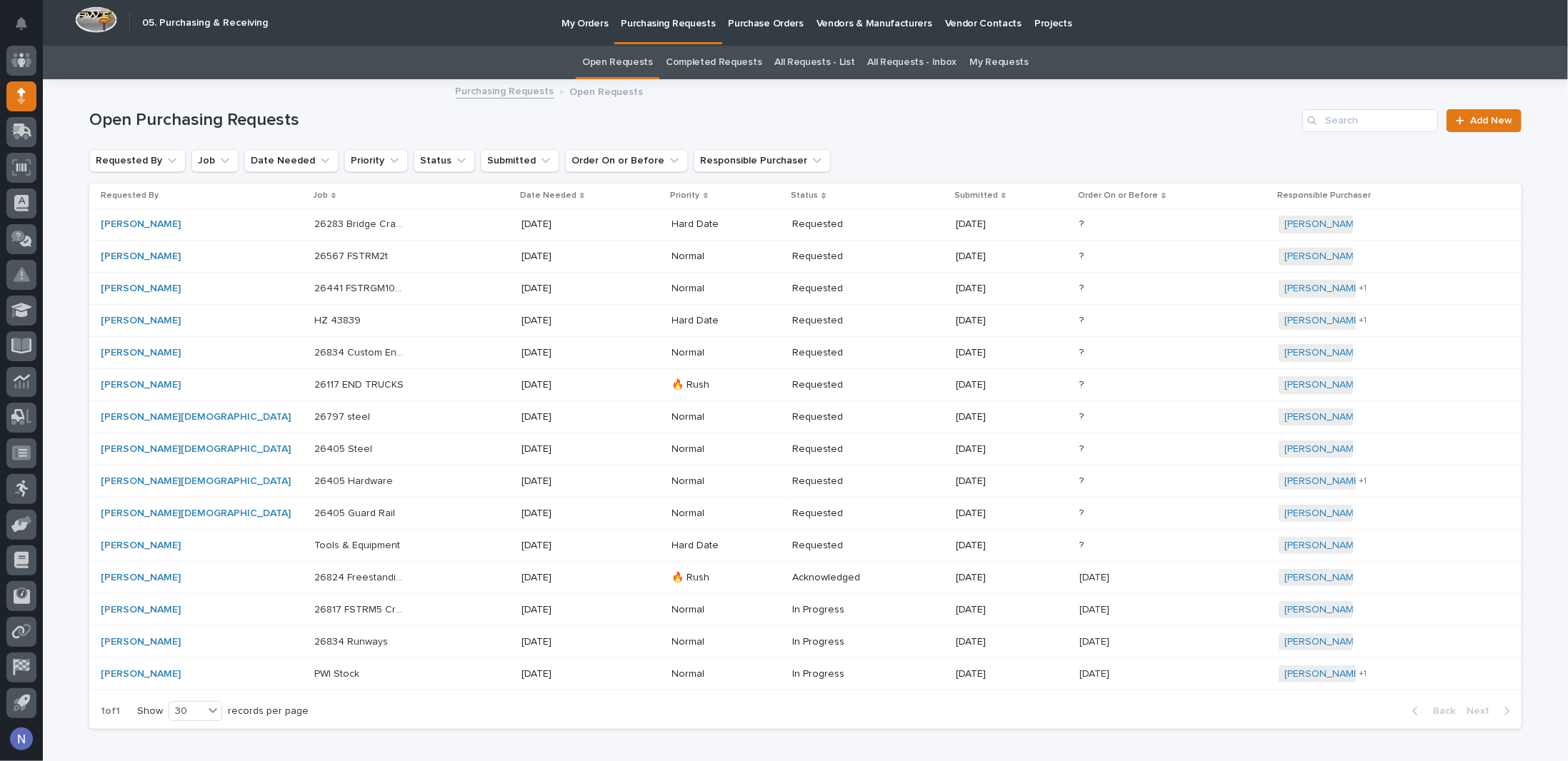
click at [834, 69] on link "All Requests - List" at bounding box center [814, 63] width 80 height 33
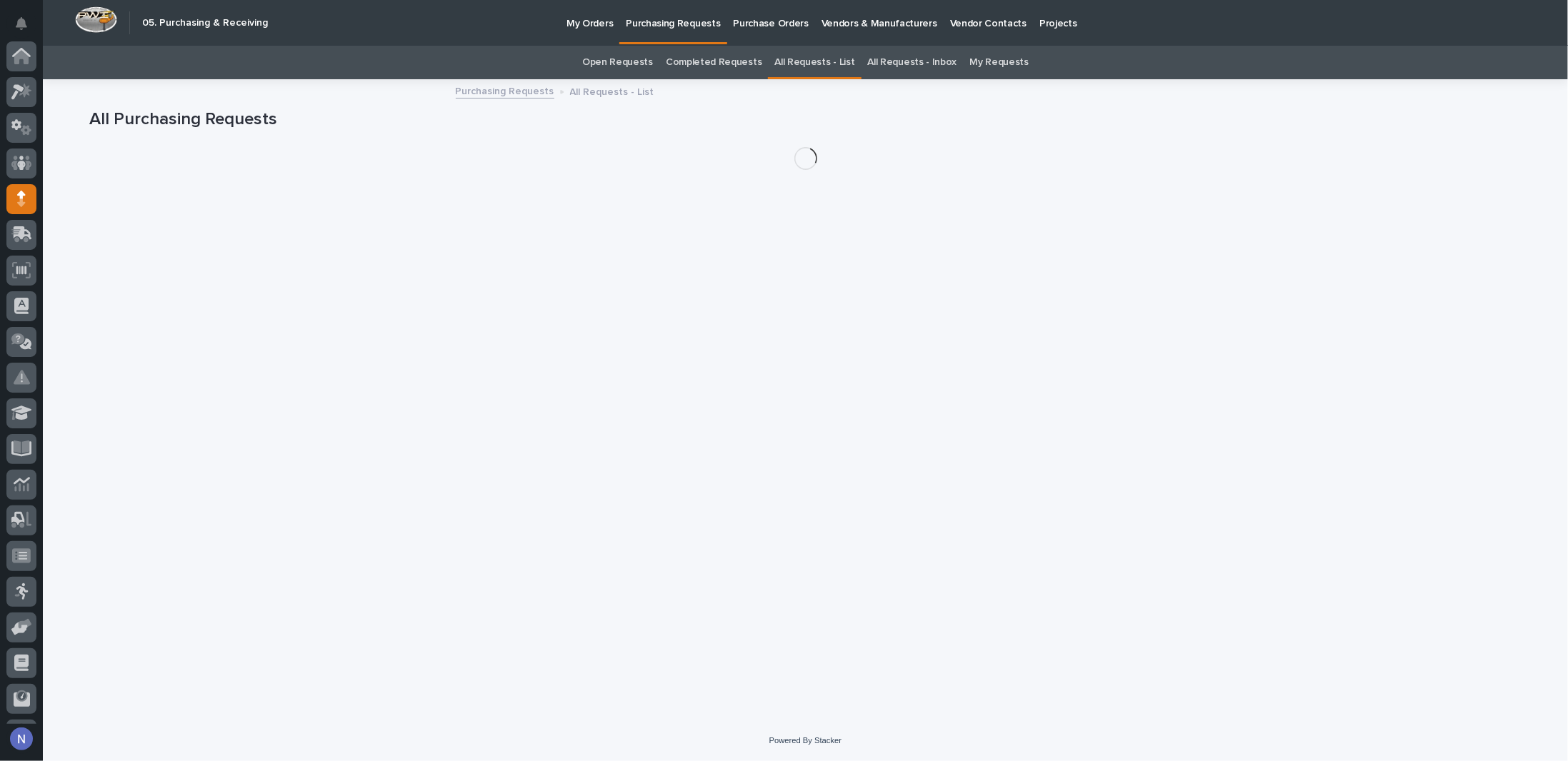
scroll to position [103, 0]
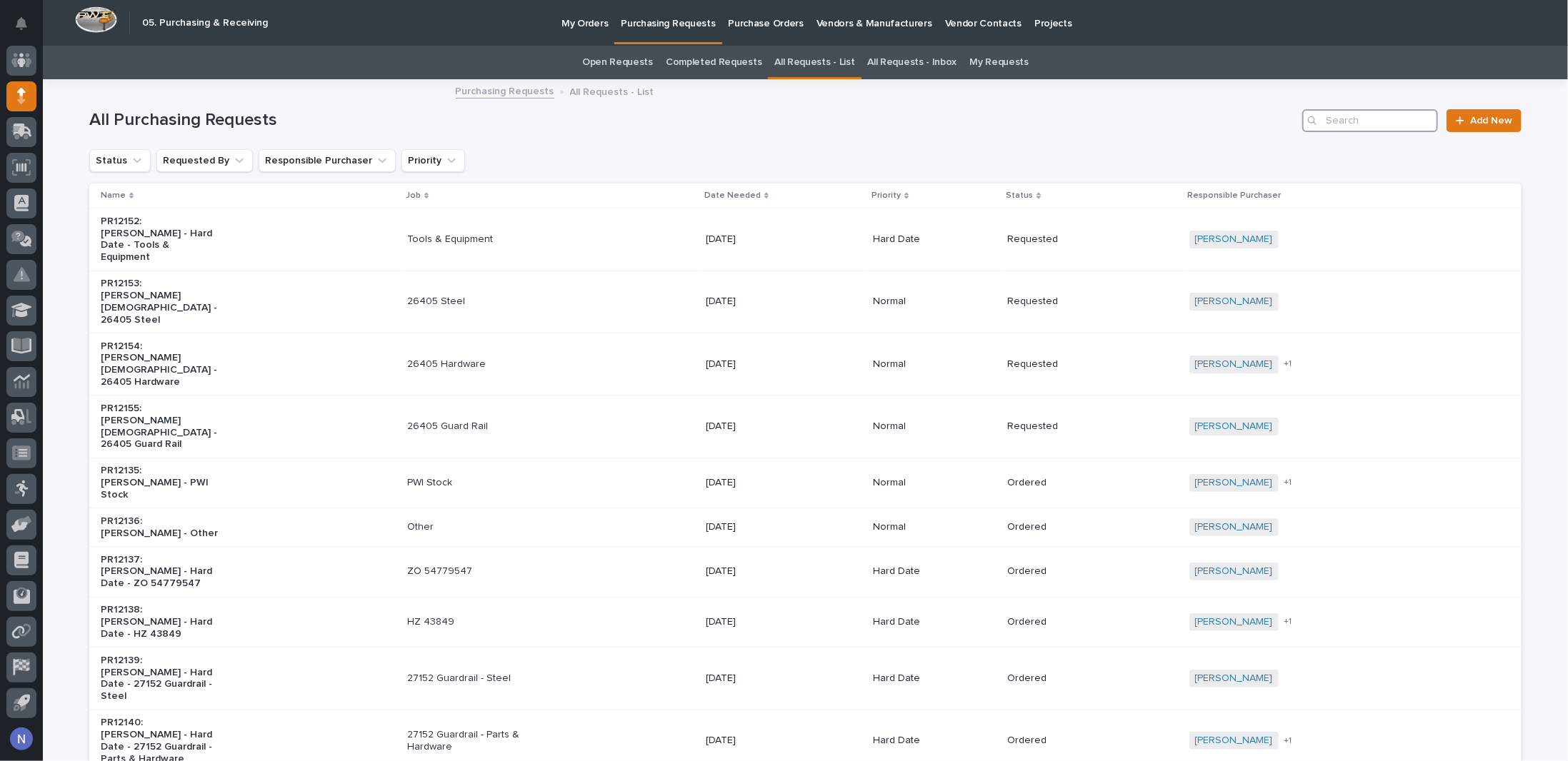
click at [1397, 127] on input "Search" at bounding box center [1369, 120] width 136 height 22
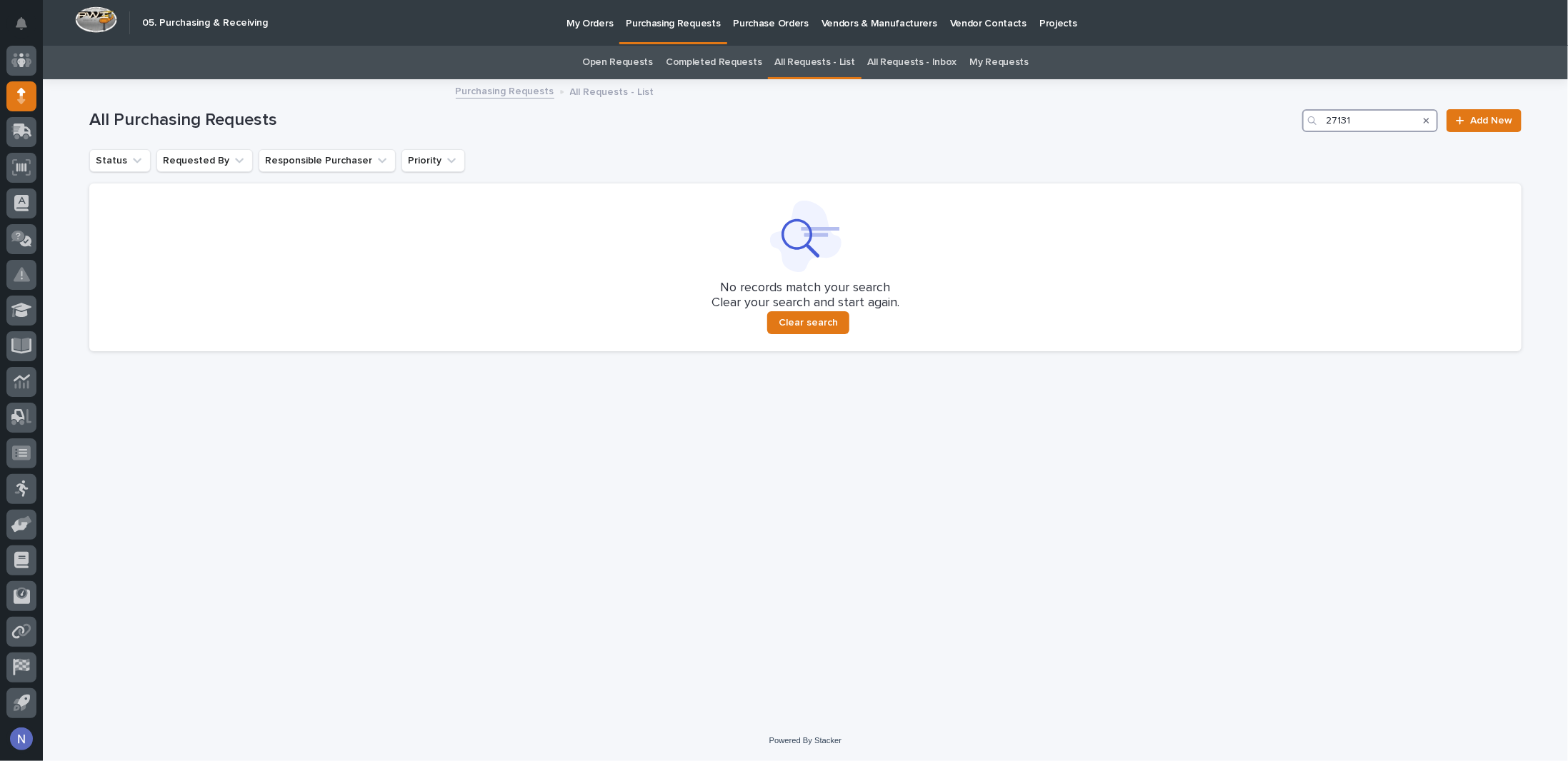
type input "27131"
click at [13, 95] on div at bounding box center [22, 96] width 30 height 30
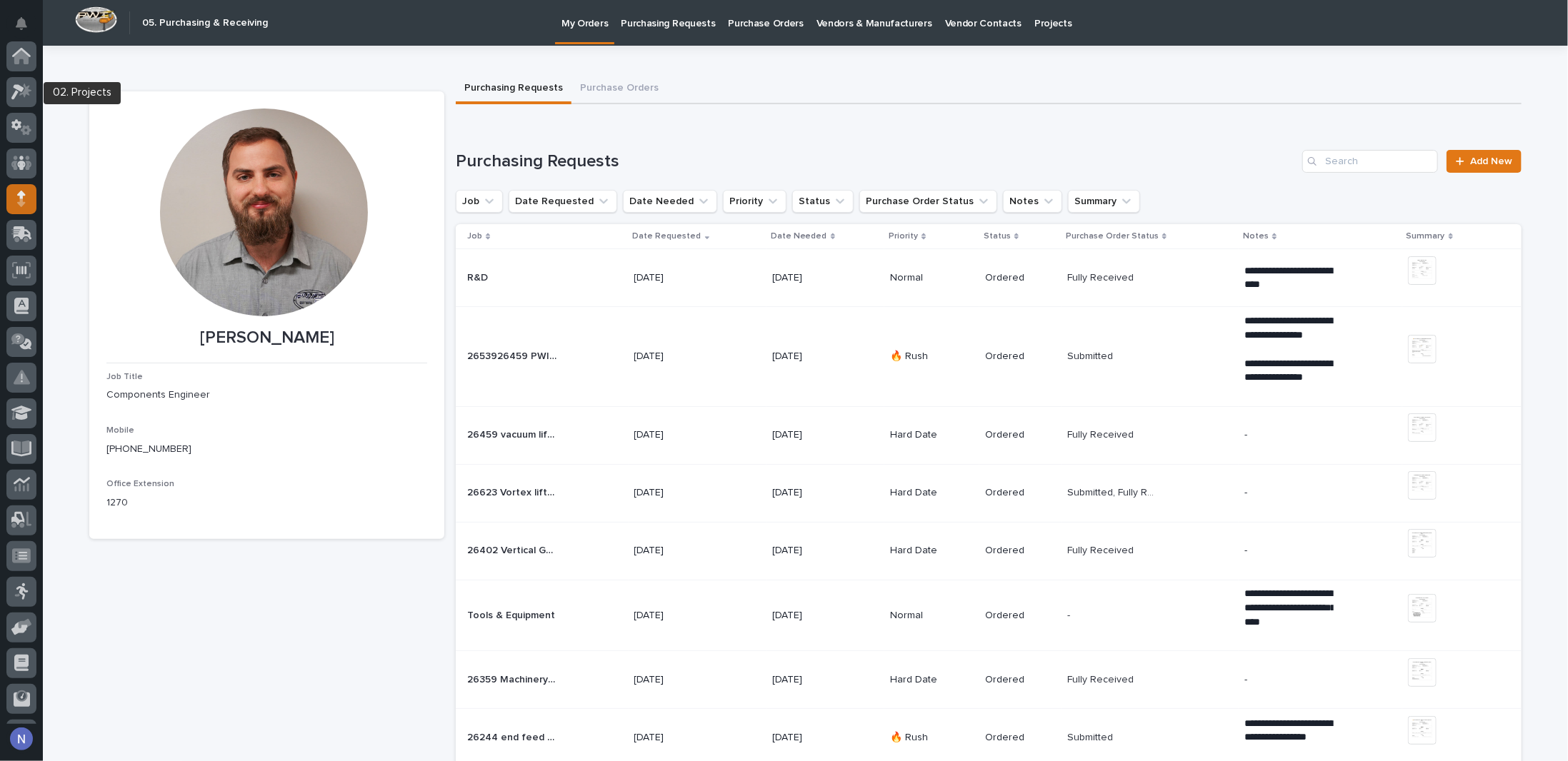
click at [15, 82] on div at bounding box center [22, 92] width 30 height 30
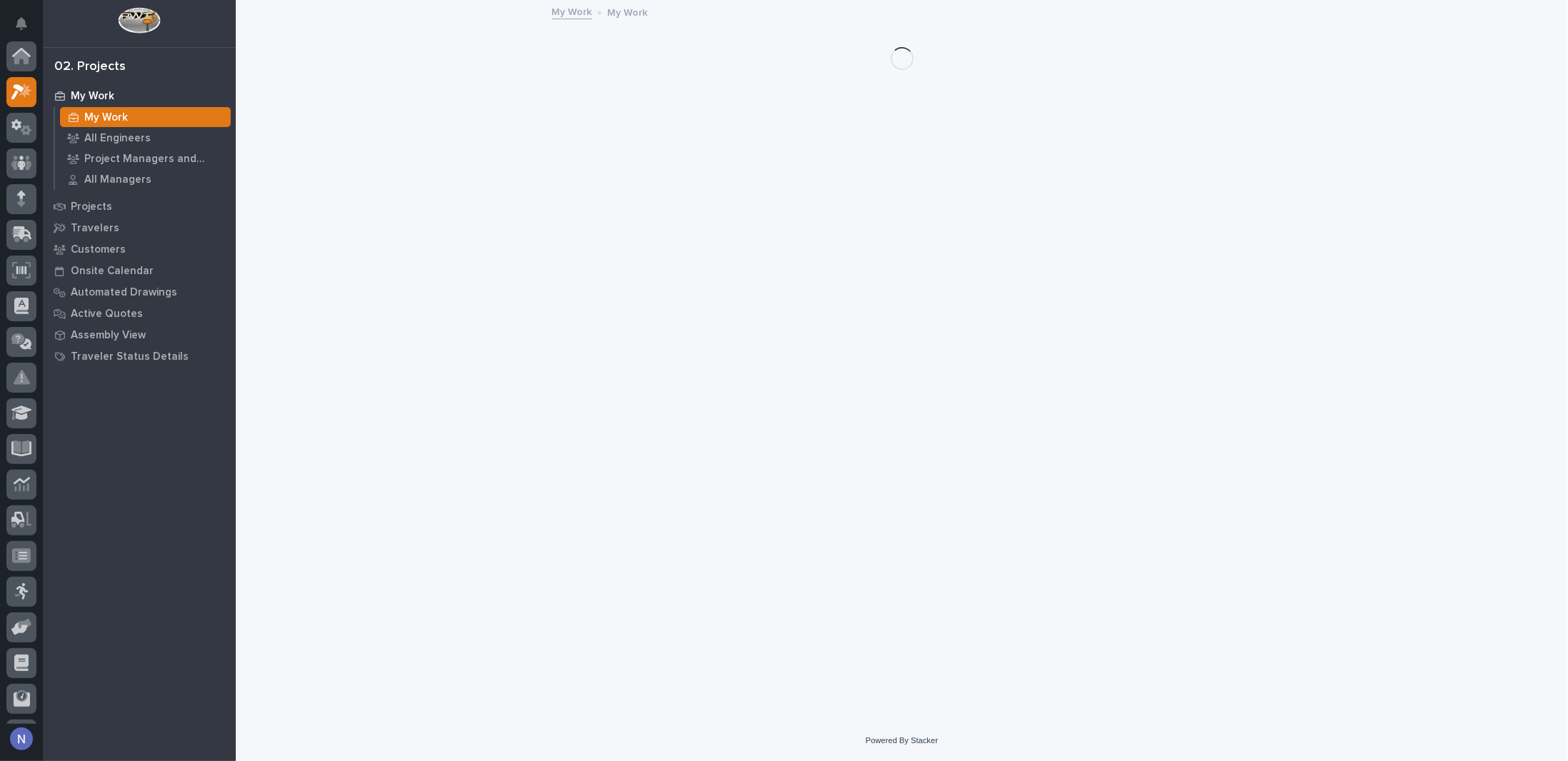
scroll to position [36, 0]
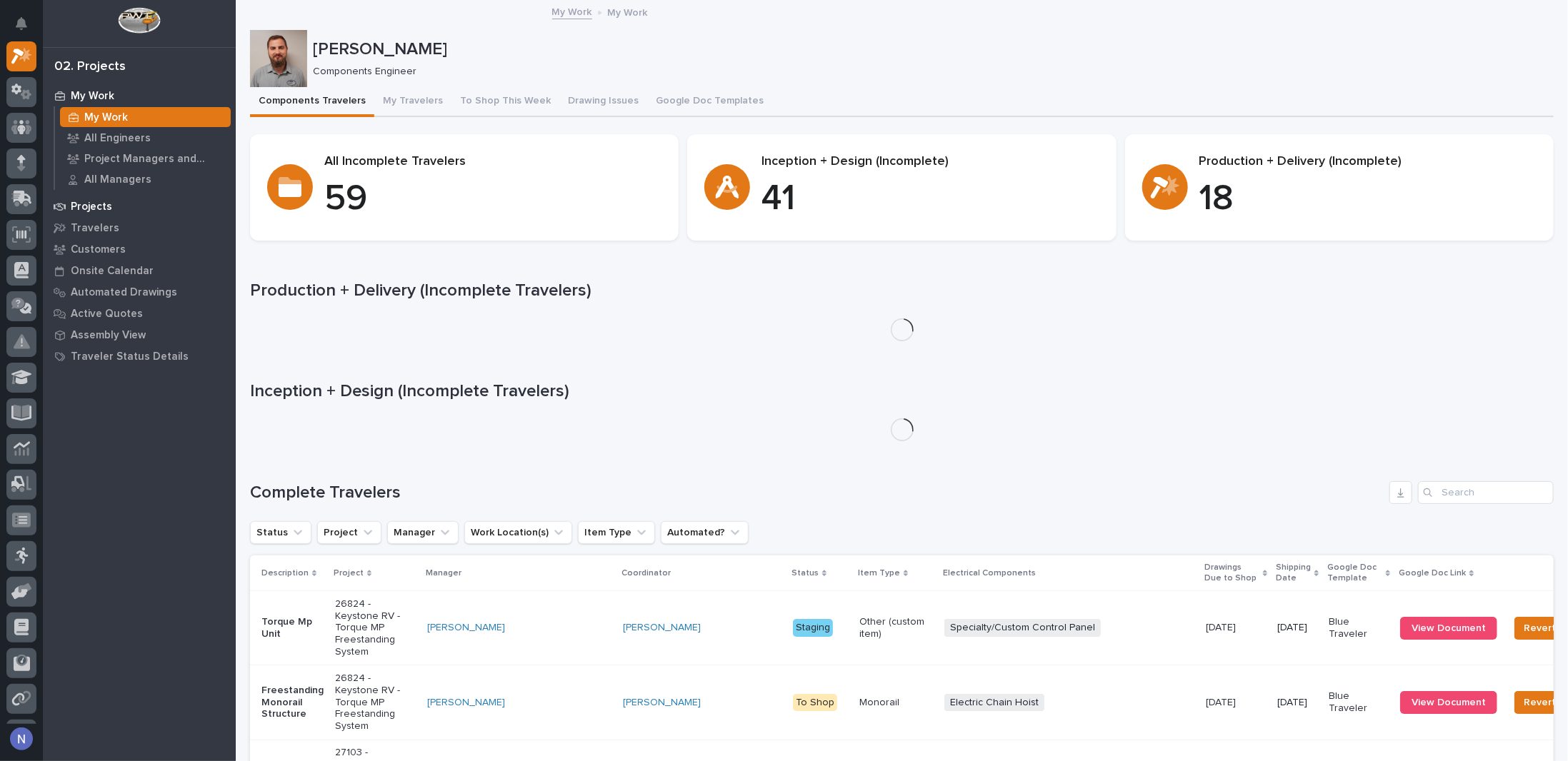
click at [108, 205] on p "Projects" at bounding box center [91, 206] width 41 height 13
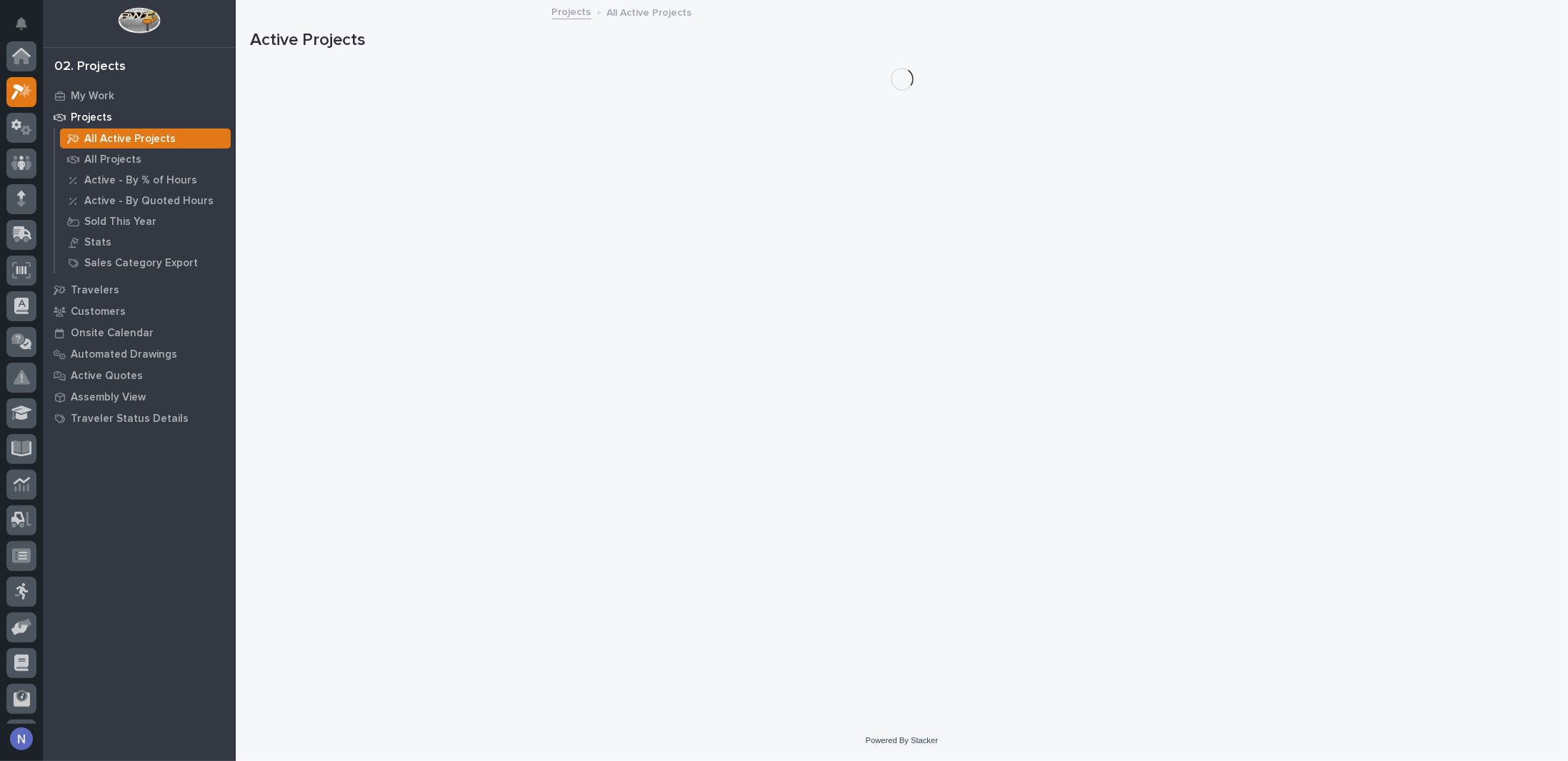
scroll to position [36, 0]
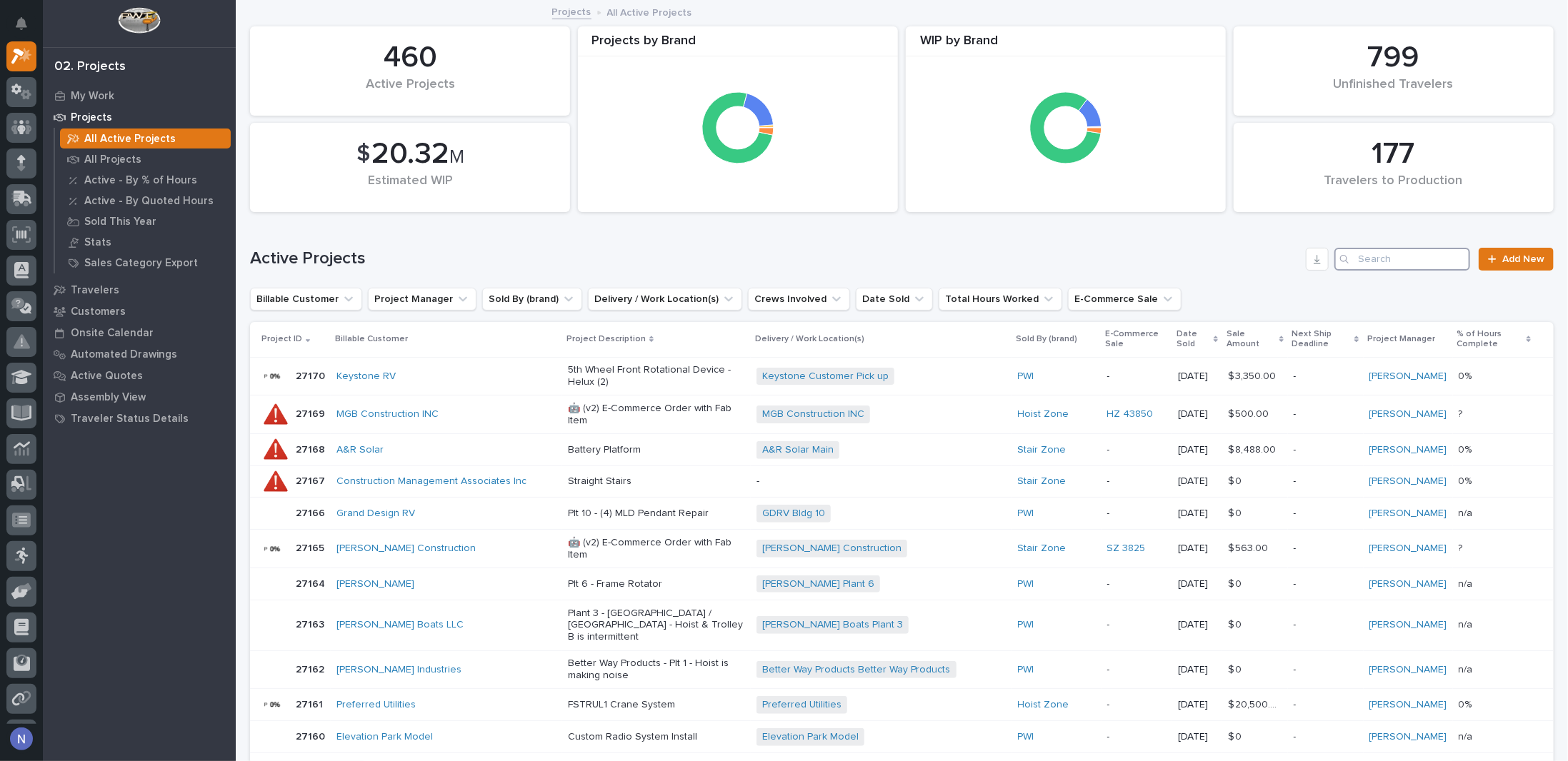
click at [1370, 255] on input "Search" at bounding box center [1402, 258] width 136 height 22
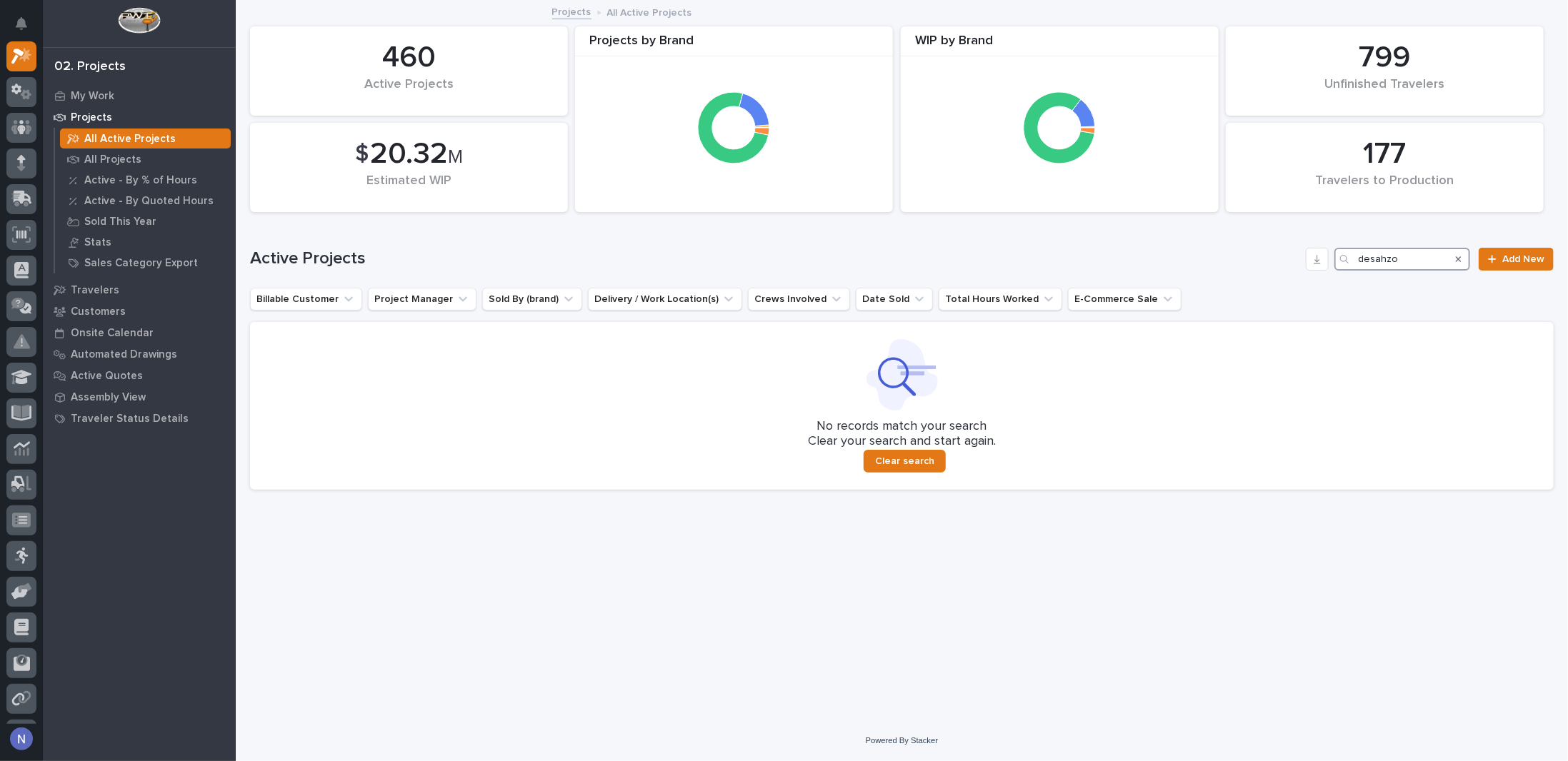
drag, startPoint x: 1399, startPoint y: 264, endPoint x: 1377, endPoint y: 263, distance: 22.0
click at [1377, 263] on input "desahzo" at bounding box center [1402, 258] width 136 height 22
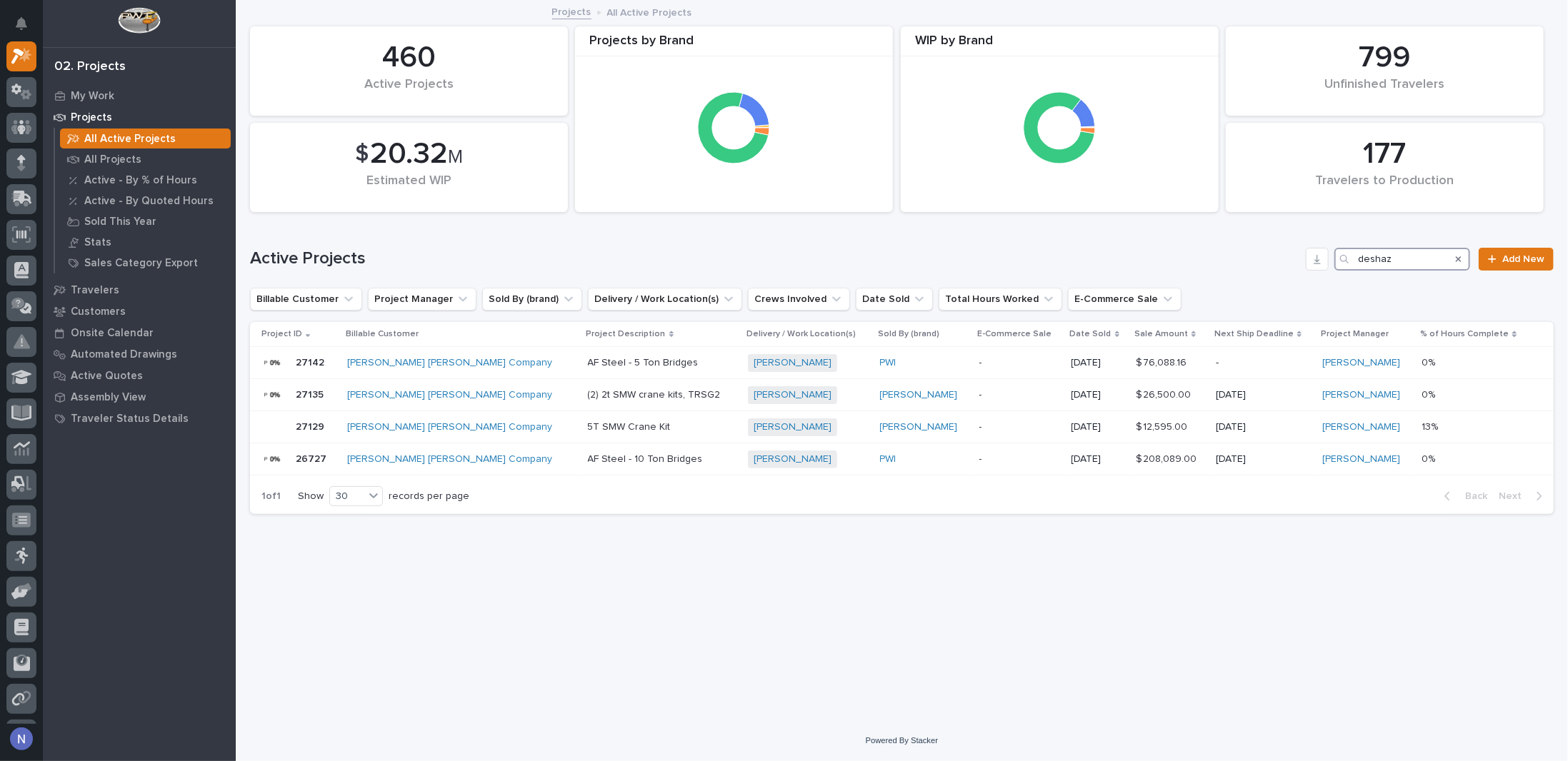
type input "deshaz"
click at [504, 426] on td "Deshazo Crane Company" at bounding box center [462, 427] width 241 height 32
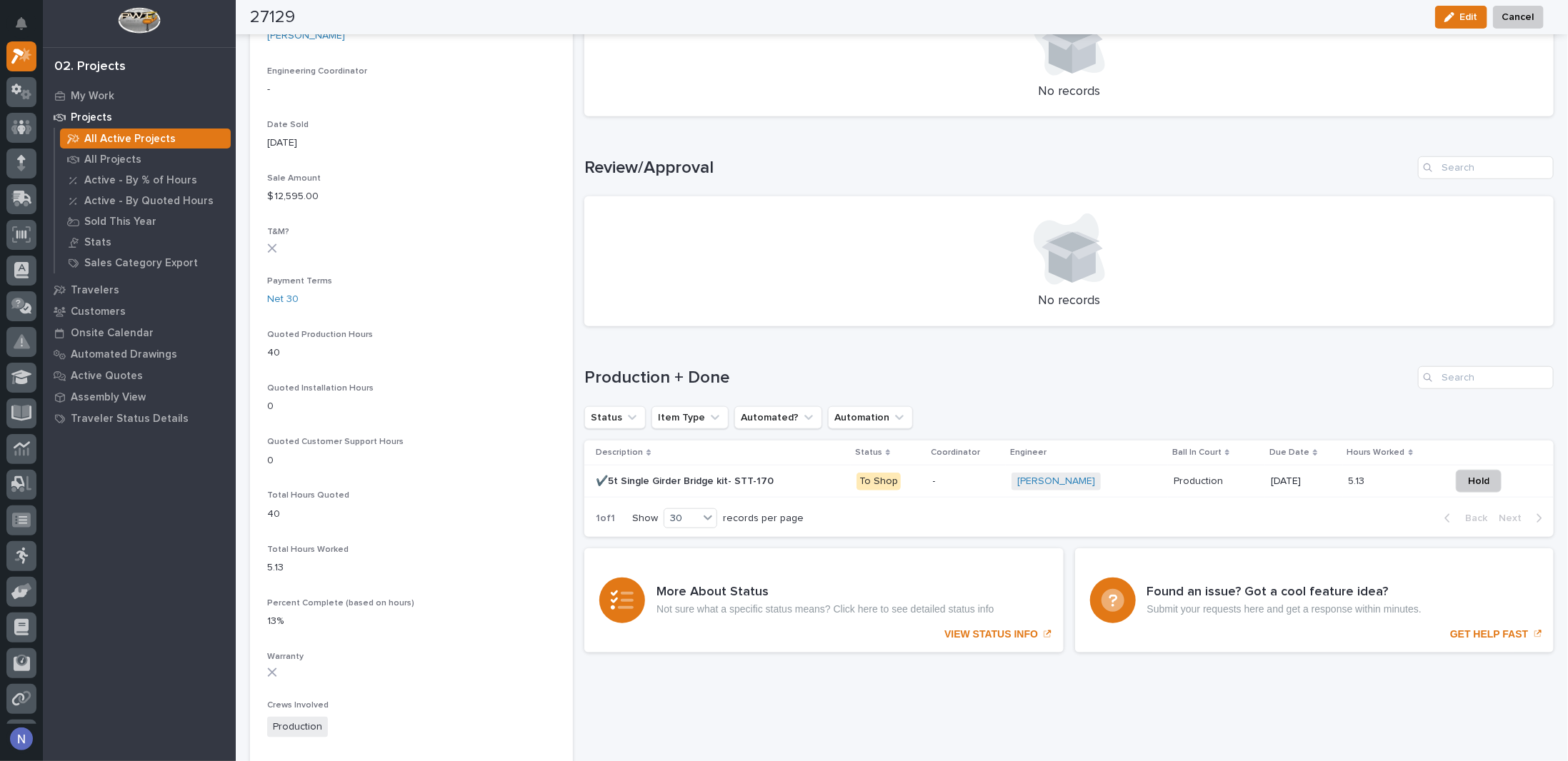
scroll to position [809, 0]
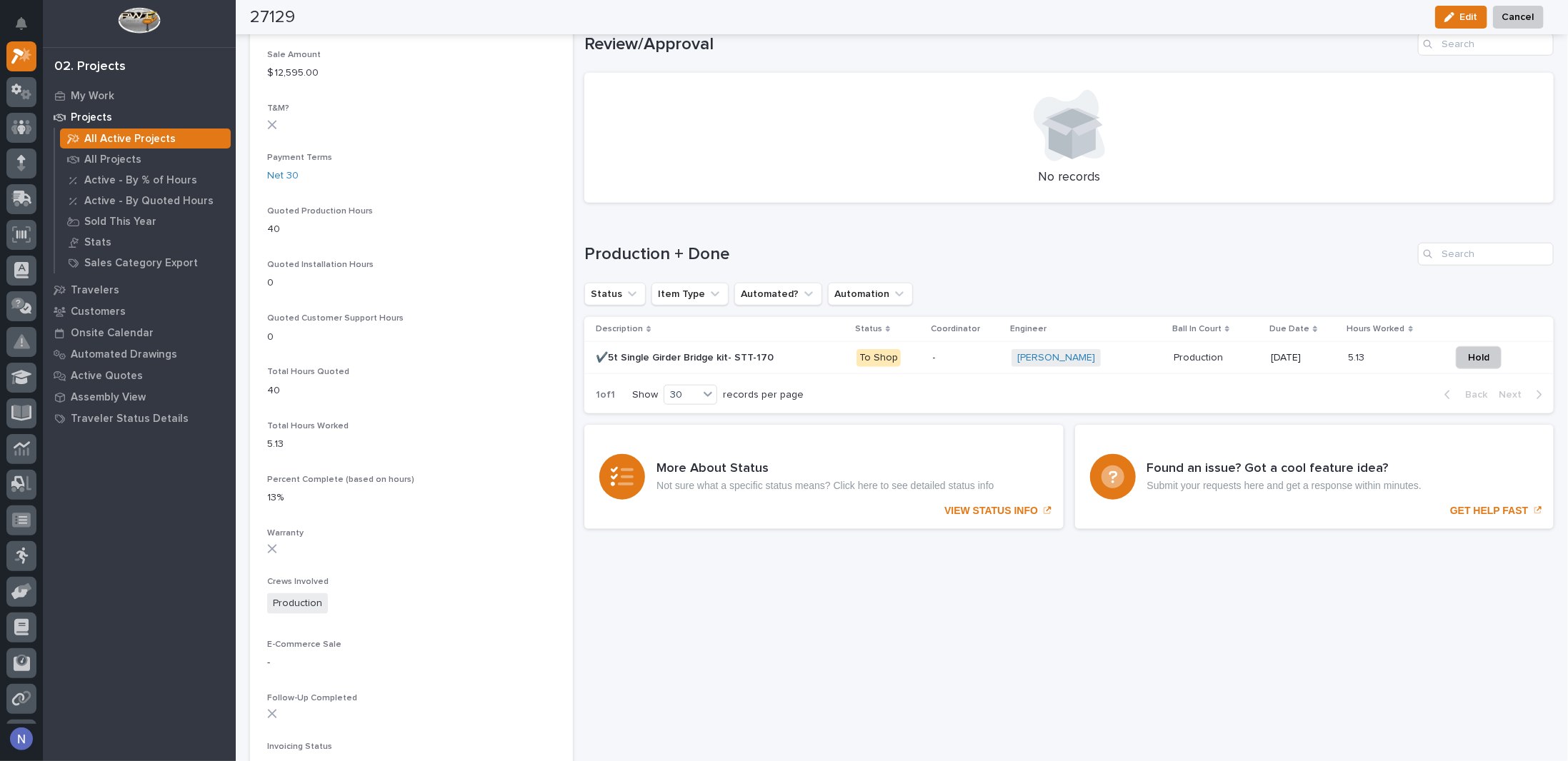
click at [814, 352] on p at bounding box center [720, 358] width 249 height 12
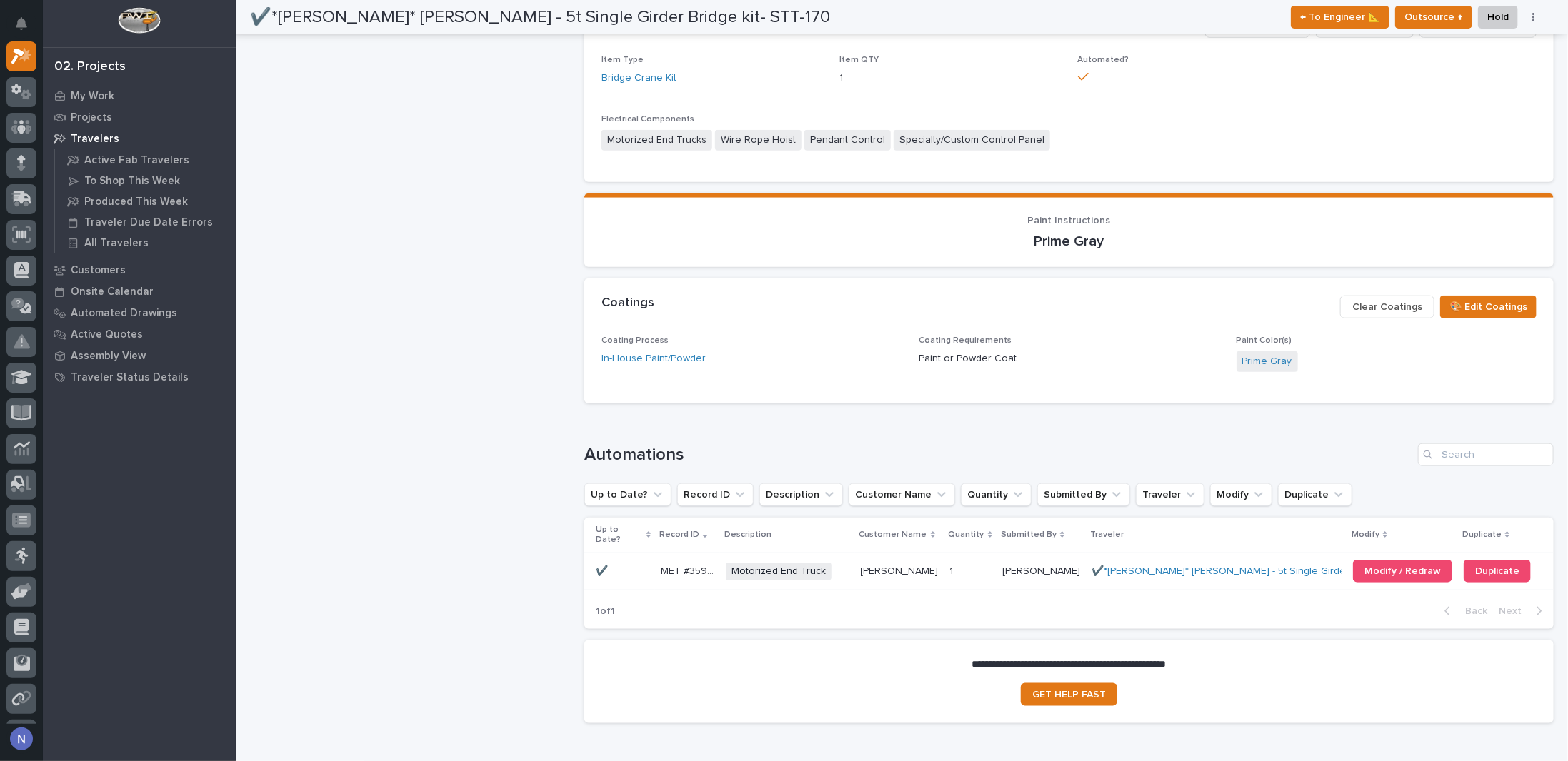
scroll to position [837, 0]
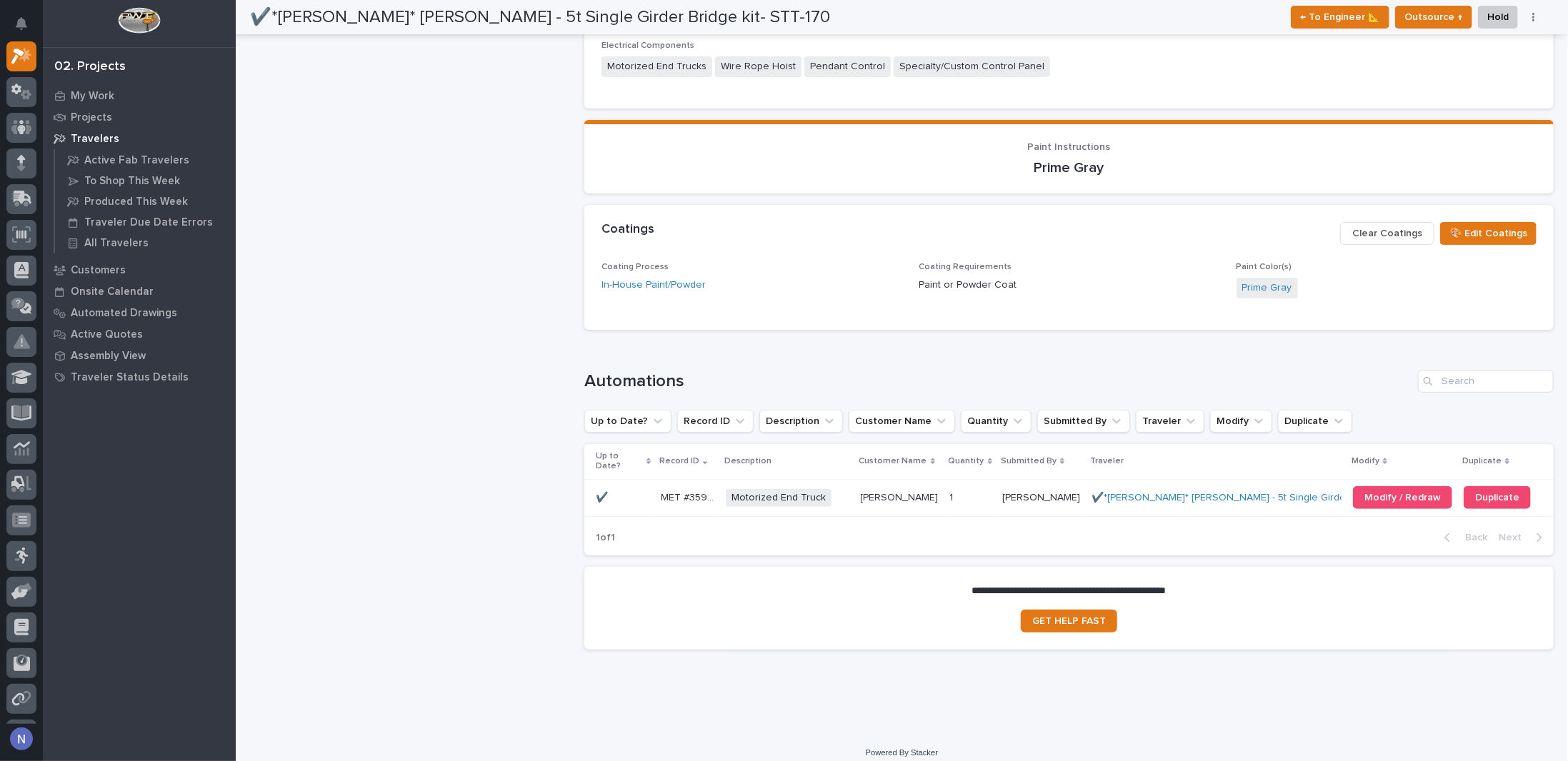
click at [622, 492] on p at bounding box center [622, 498] width 54 height 12
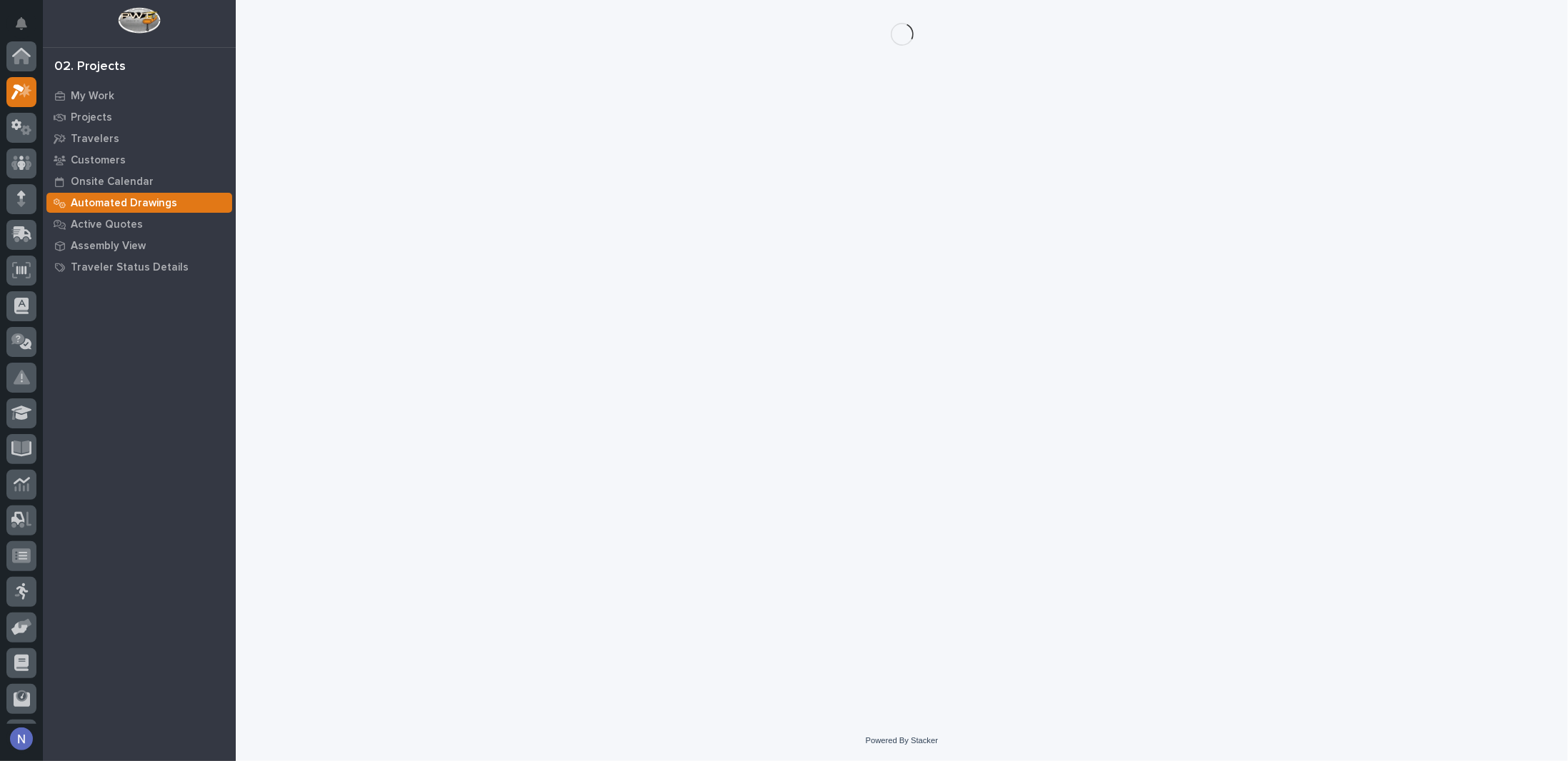
scroll to position [36, 0]
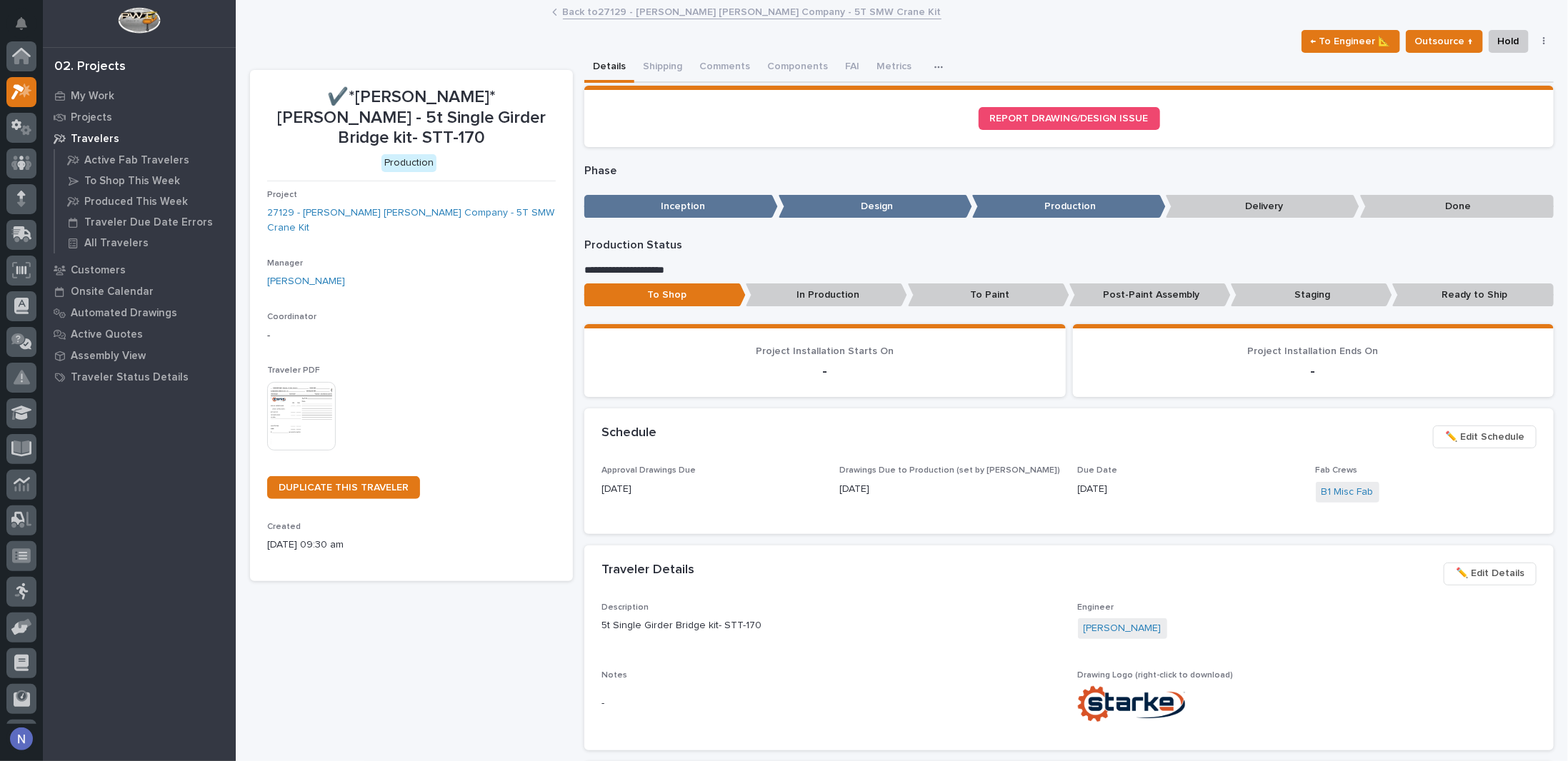
scroll to position [36, 0]
click at [92, 108] on div "Projects" at bounding box center [139, 117] width 186 height 20
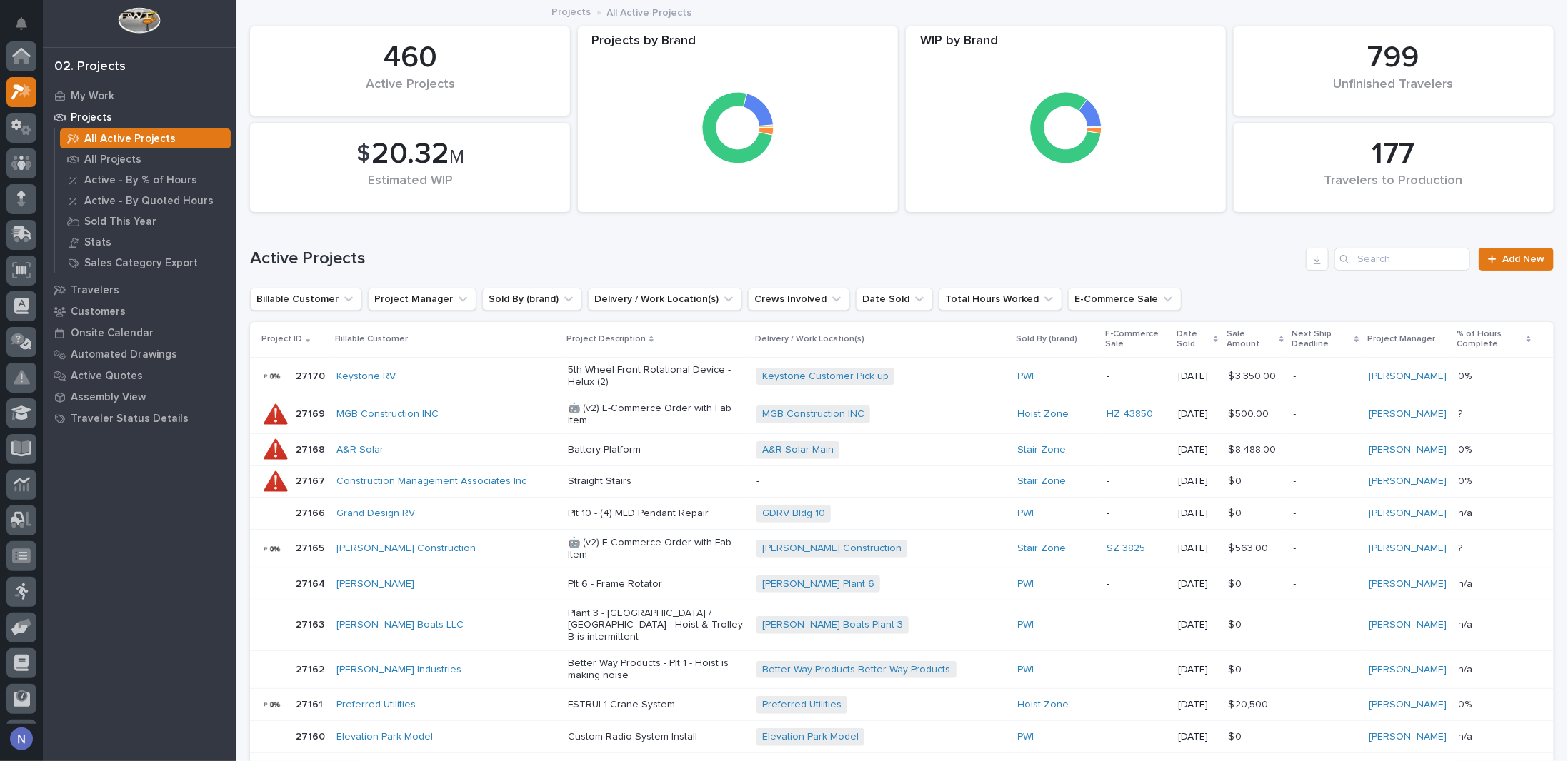
scroll to position [36, 0]
click at [1407, 252] on input "Search" at bounding box center [1402, 258] width 136 height 22
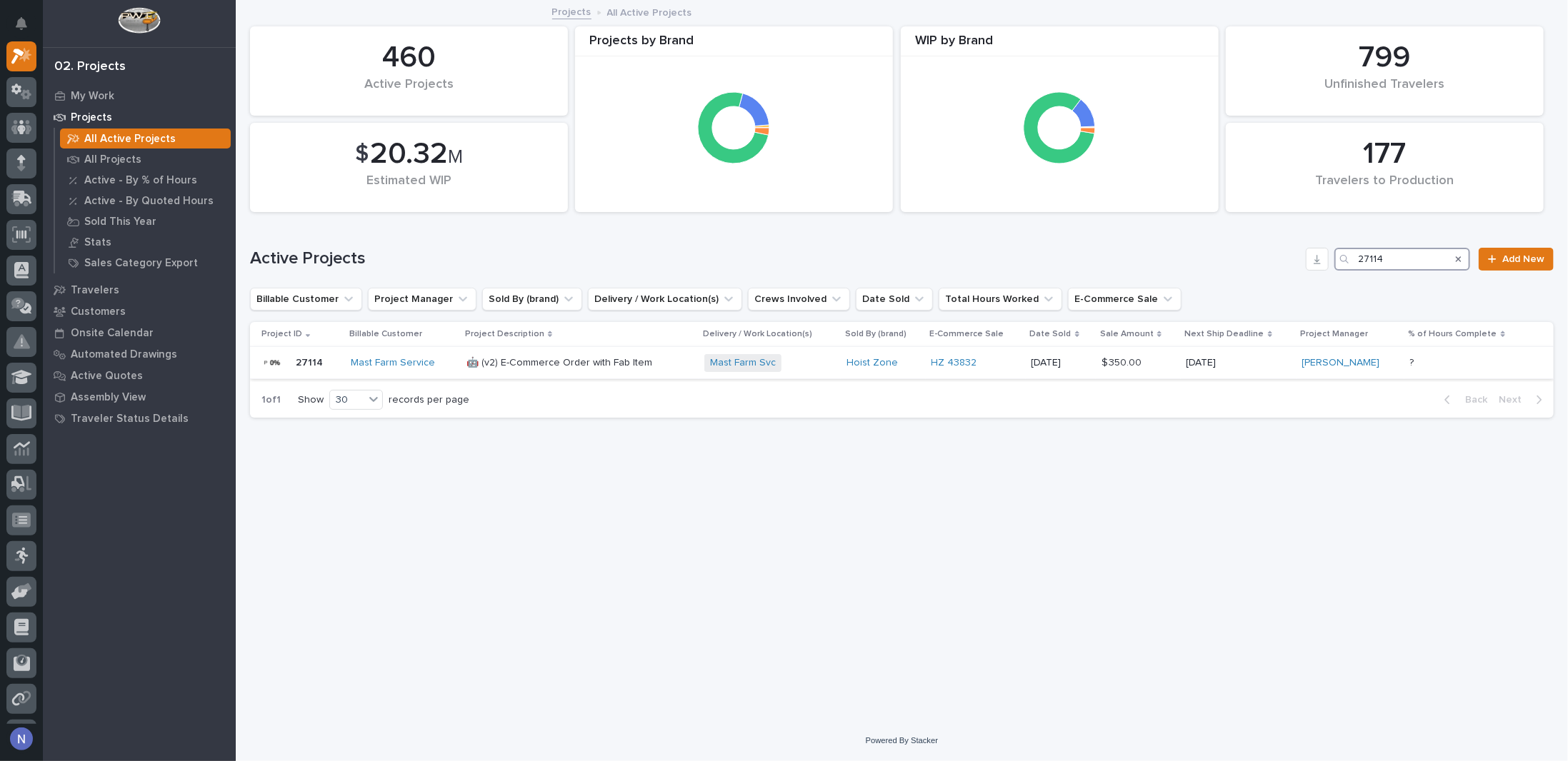
type input "27114"
click at [686, 359] on p "🤖 (v2) E-Commerce Order with Fab Item" at bounding box center [579, 363] width 226 height 12
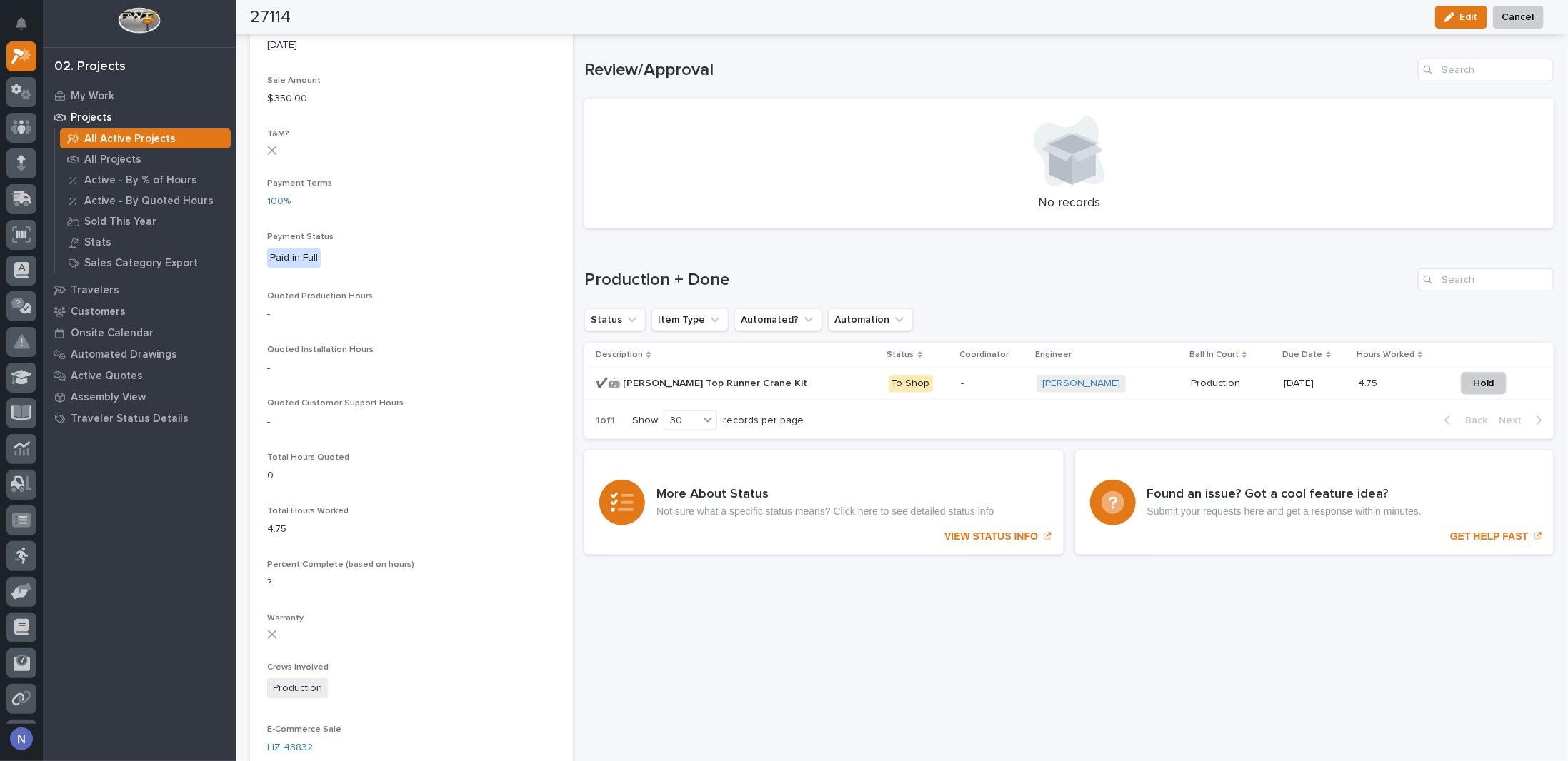
scroll to position [785, 0]
click at [758, 372] on div "✔️🤖 Starke Top Runner Crane Kit ✔️🤖 Starke Top Runner Crane Kit" at bounding box center [736, 381] width 281 height 23
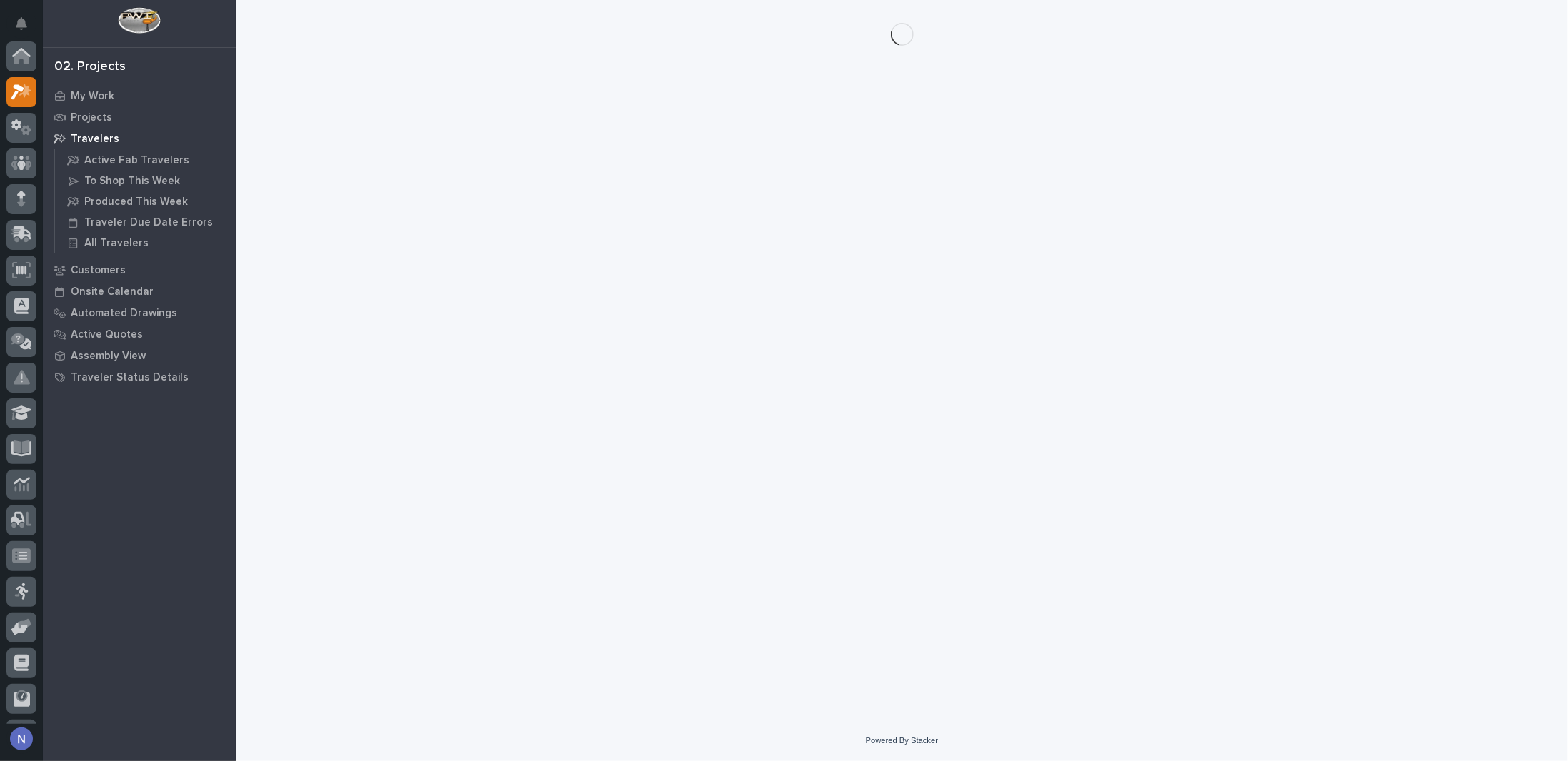
scroll to position [36, 0]
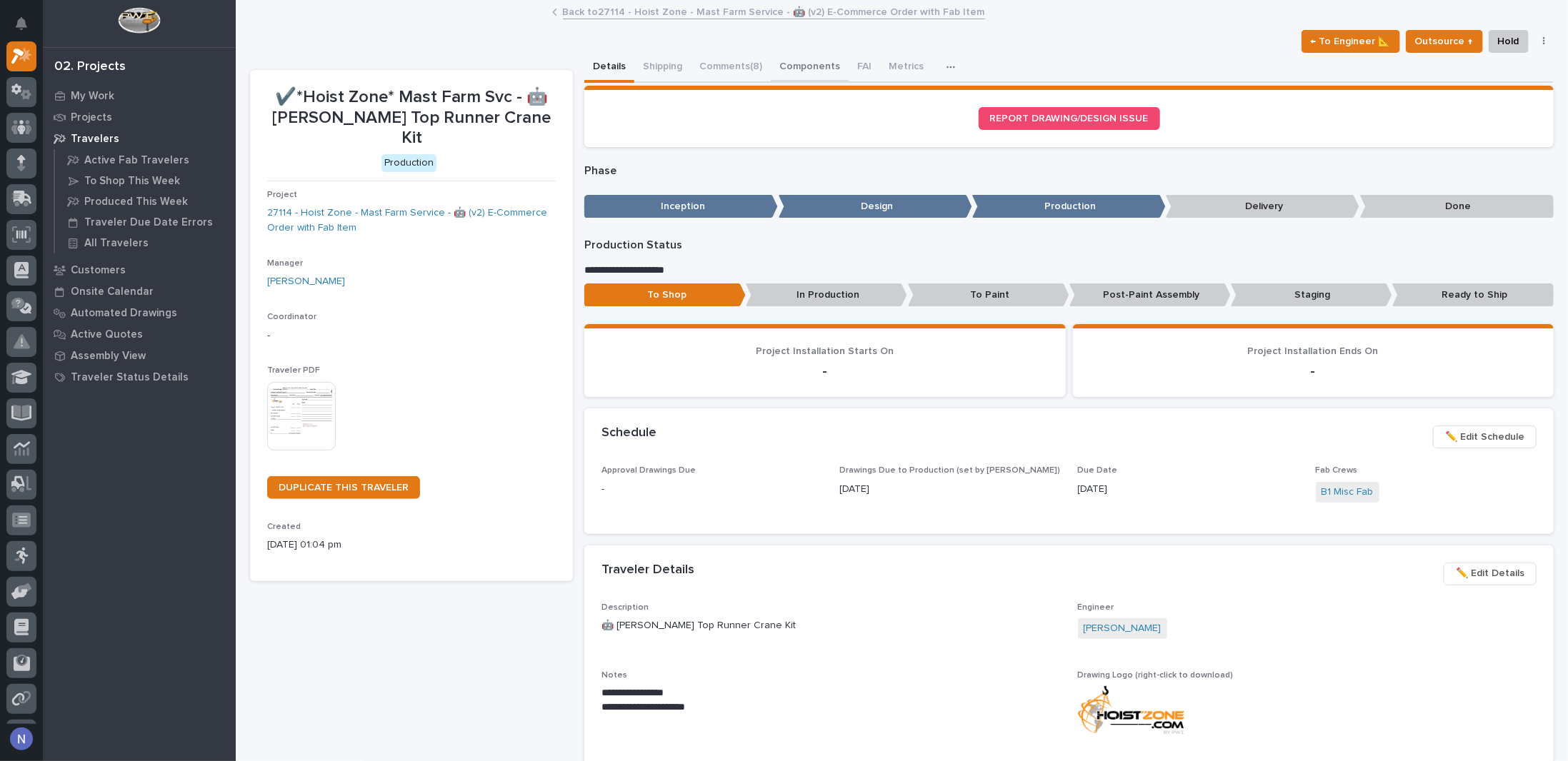
click at [803, 60] on button "Components" at bounding box center [810, 67] width 78 height 30
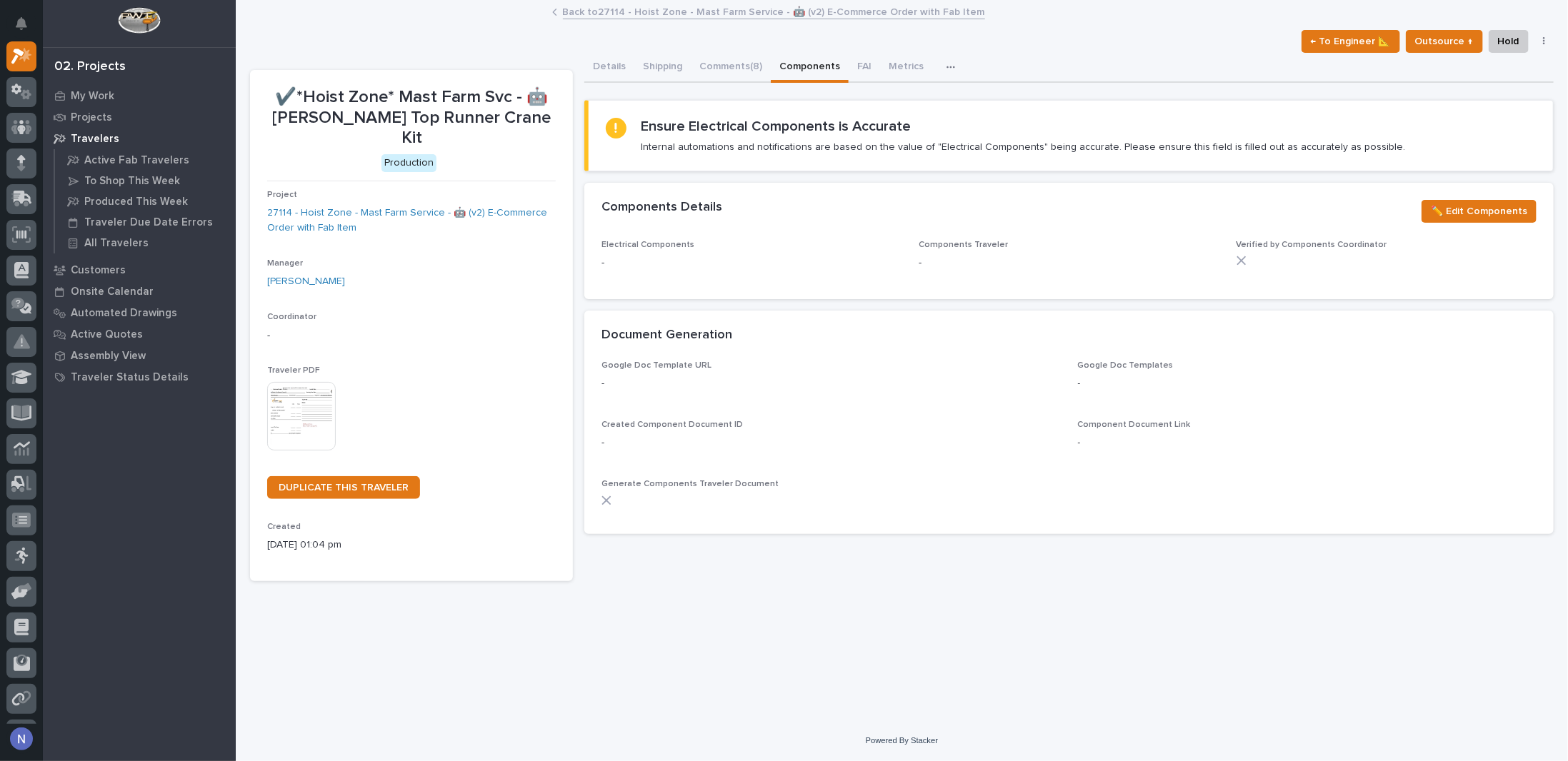
click at [423, 329] on p "-" at bounding box center [411, 336] width 289 height 15
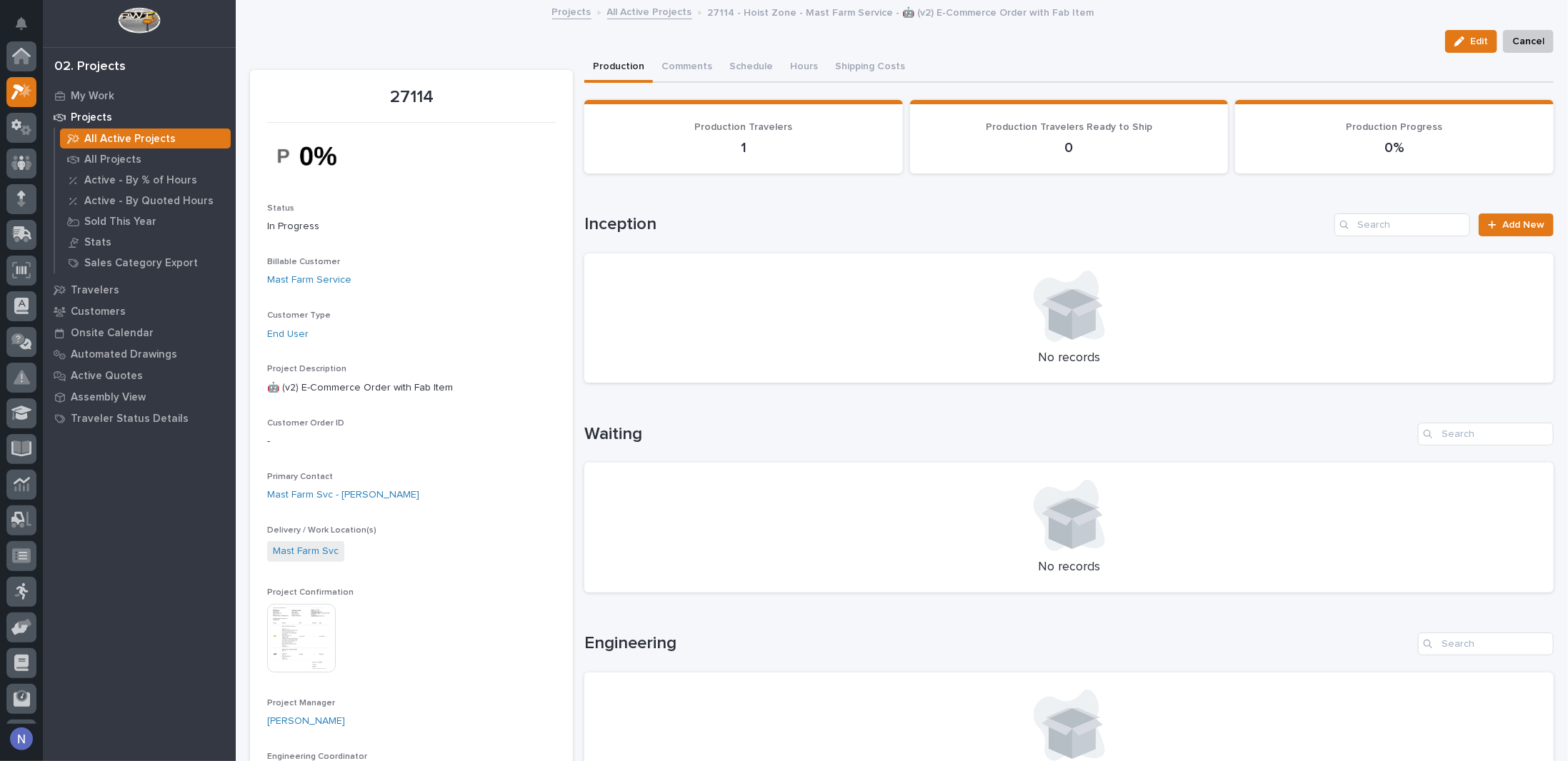
scroll to position [36, 0]
click at [324, 626] on img at bounding box center [301, 639] width 68 height 68
